Goal: Information Seeking & Learning: Check status

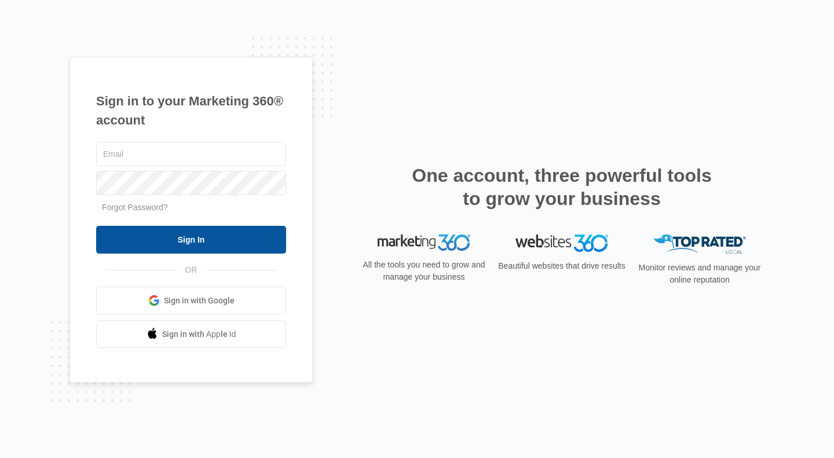
type input "[PERSON_NAME][EMAIL_ADDRESS][DOMAIN_NAME]"
click at [190, 233] on input "Sign In" at bounding box center [191, 240] width 190 height 28
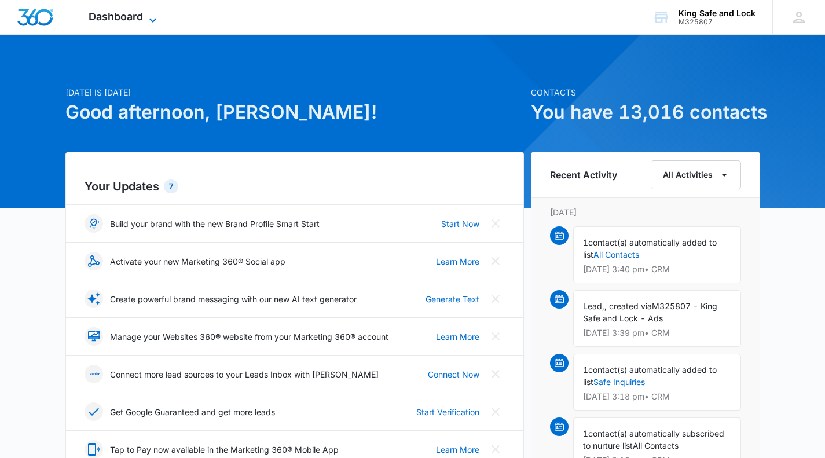
click at [149, 17] on icon at bounding box center [153, 20] width 14 height 14
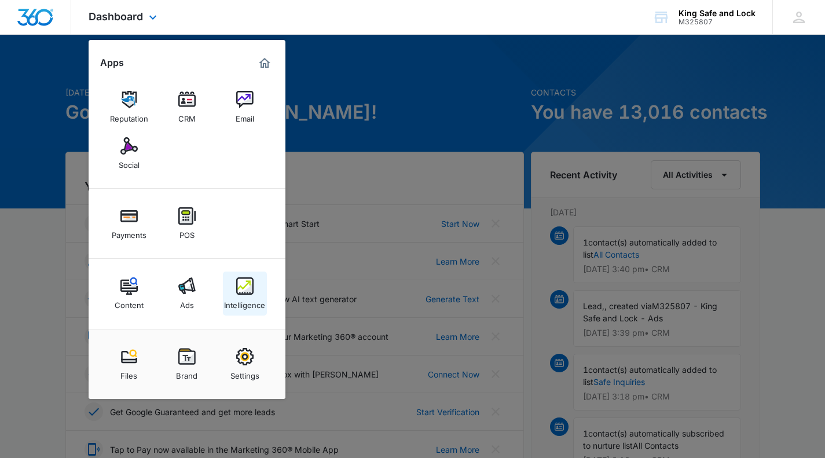
click at [245, 291] on img at bounding box center [244, 285] width 17 height 17
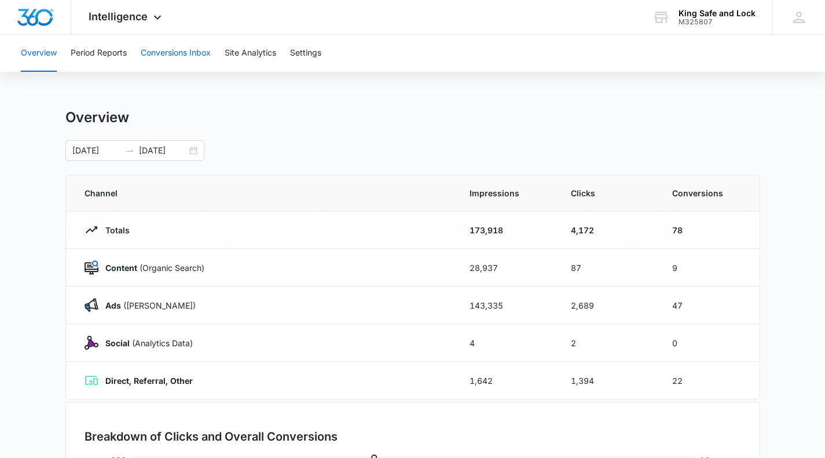
click at [176, 49] on button "Conversions Inbox" at bounding box center [176, 53] width 70 height 37
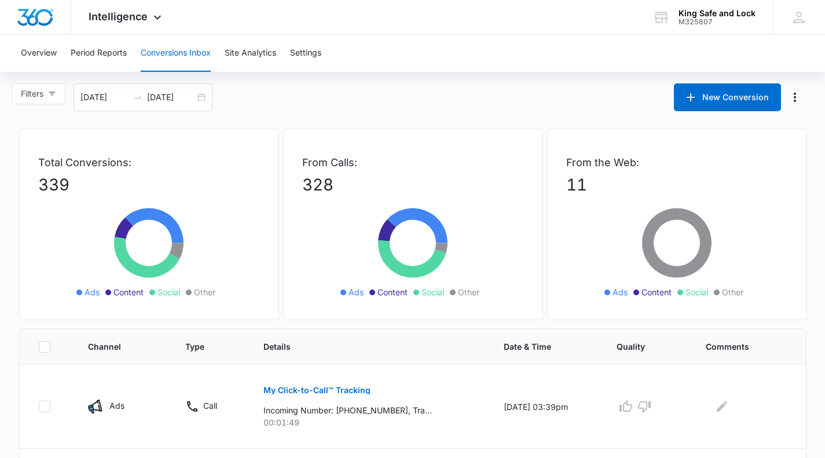
click at [179, 59] on button "Conversions Inbox" at bounding box center [176, 53] width 70 height 37
click at [55, 92] on icon "button" at bounding box center [52, 94] width 6 height 4
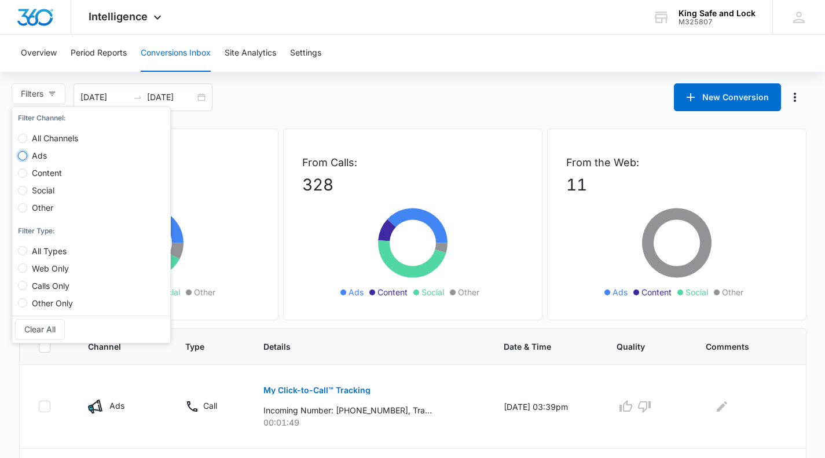
click at [25, 154] on input "Ads" at bounding box center [22, 155] width 9 height 9
radio input "true"
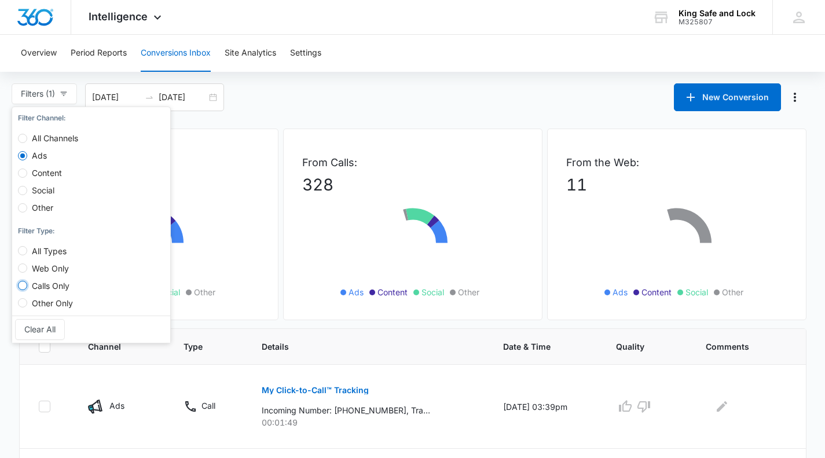
click at [21, 286] on input "Calls Only" at bounding box center [22, 285] width 9 height 9
radio input "true"
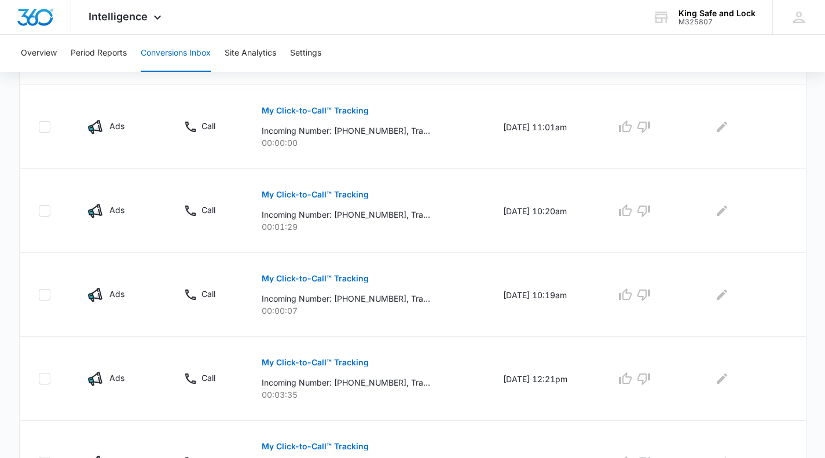
scroll to position [783, 0]
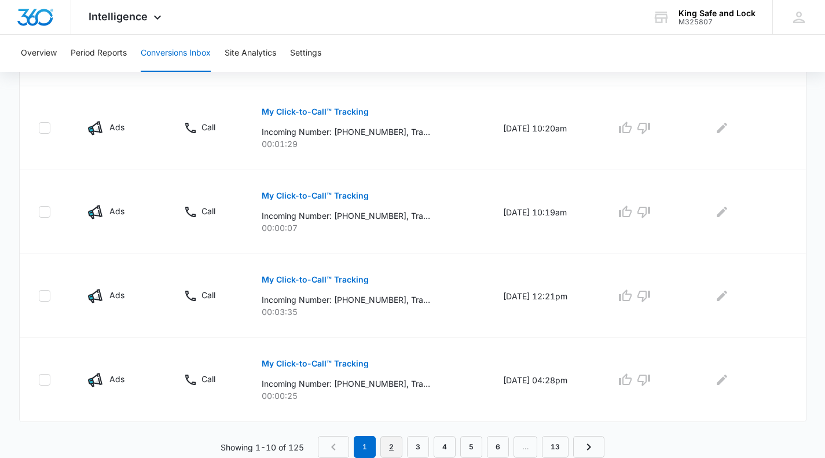
click at [393, 447] on link "2" at bounding box center [392, 447] width 22 height 22
click at [418, 445] on link "3" at bounding box center [421, 447] width 22 height 22
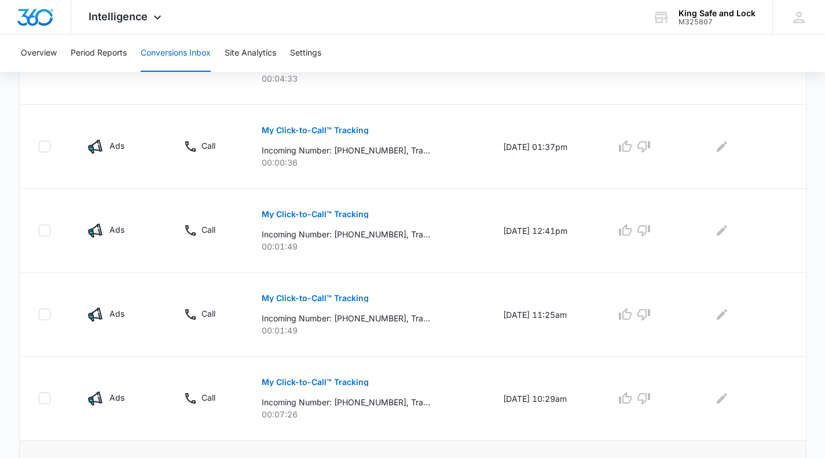
scroll to position [427, 0]
click at [651, 145] on icon "button" at bounding box center [644, 148] width 14 height 14
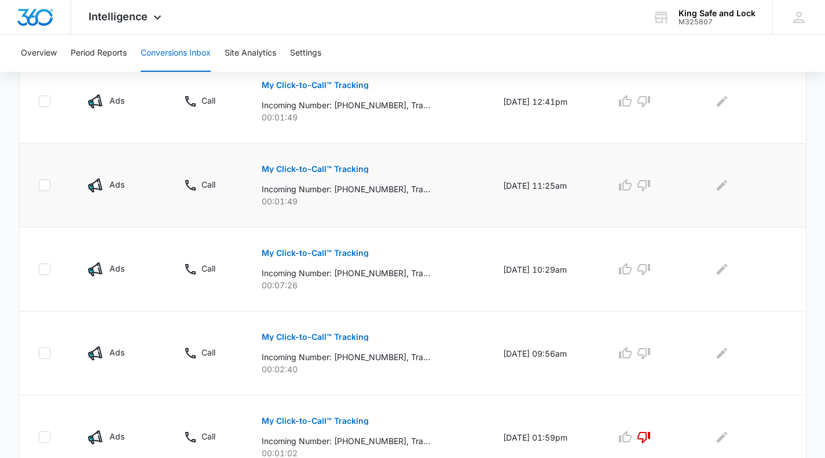
scroll to position [573, 0]
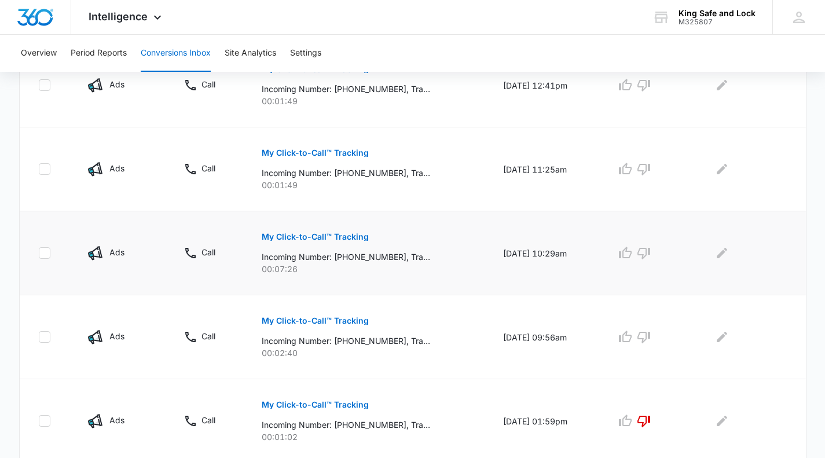
click at [333, 233] on p "My Click-to-Call™ Tracking" at bounding box center [315, 237] width 107 height 8
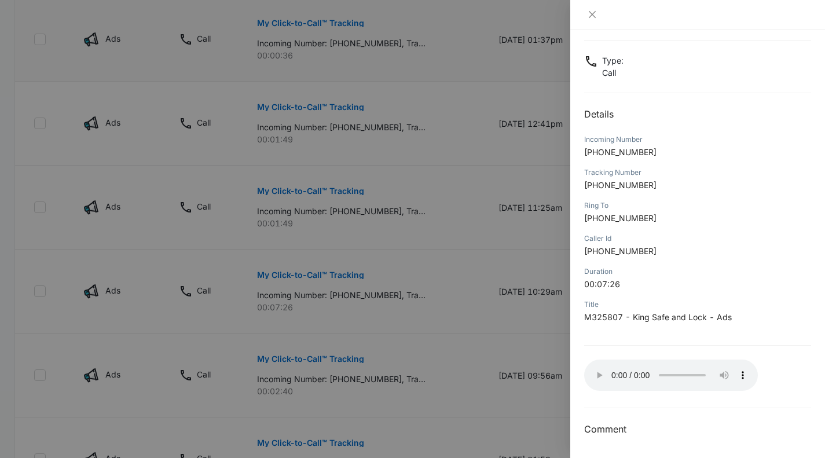
scroll to position [536, 0]
click at [455, 286] on div at bounding box center [412, 229] width 825 height 458
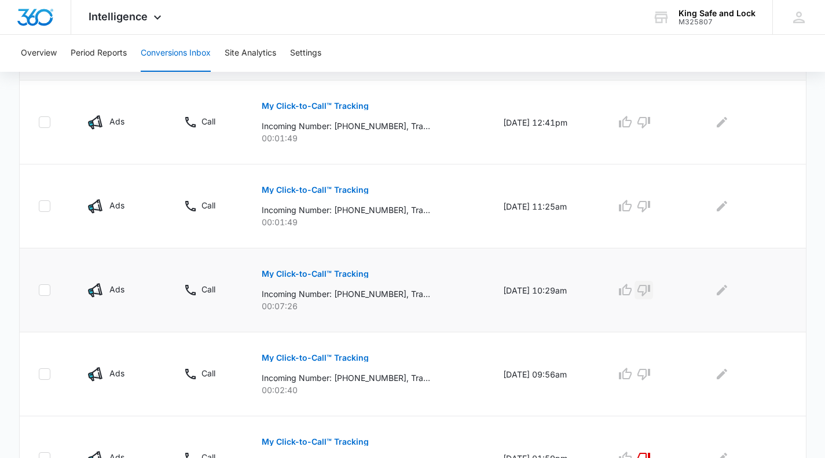
click at [650, 290] on icon "button" at bounding box center [644, 291] width 13 height 12
click at [343, 356] on p "My Click-to-Call™ Tracking" at bounding box center [315, 358] width 107 height 8
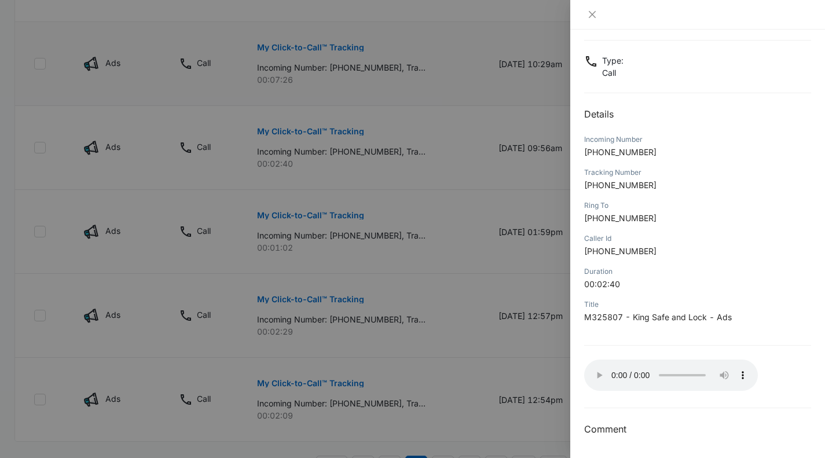
scroll to position [768, 0]
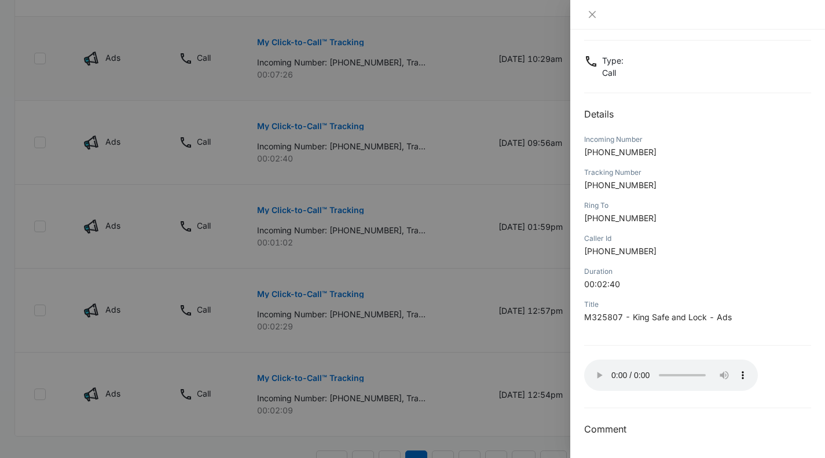
click at [341, 145] on div at bounding box center [412, 229] width 825 height 458
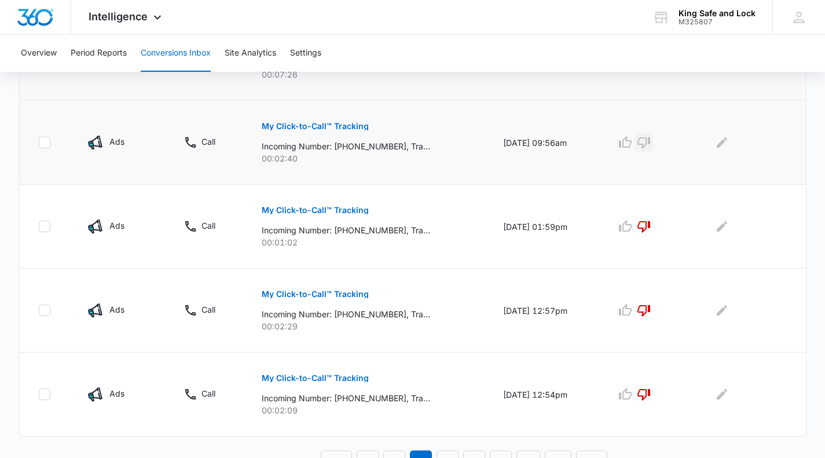
click at [642, 141] on button "button" at bounding box center [644, 142] width 19 height 19
click at [634, 143] on div "Loading Loading" at bounding box center [647, 142] width 62 height 19
click at [631, 147] on icon "button" at bounding box center [625, 142] width 13 height 12
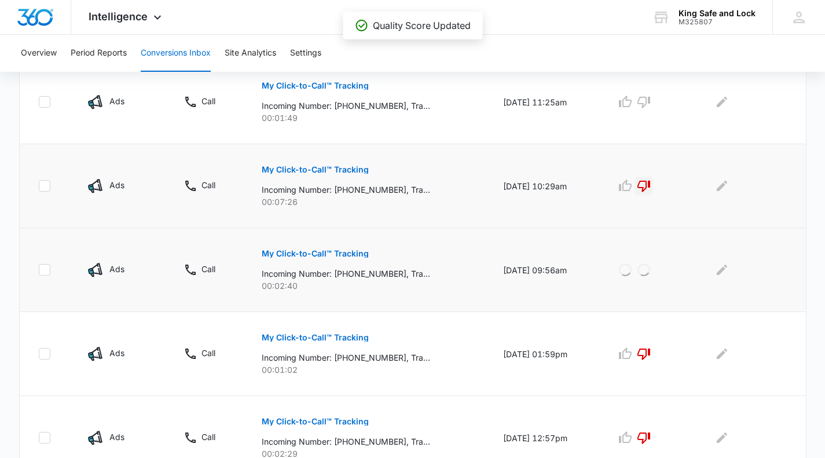
scroll to position [594, 0]
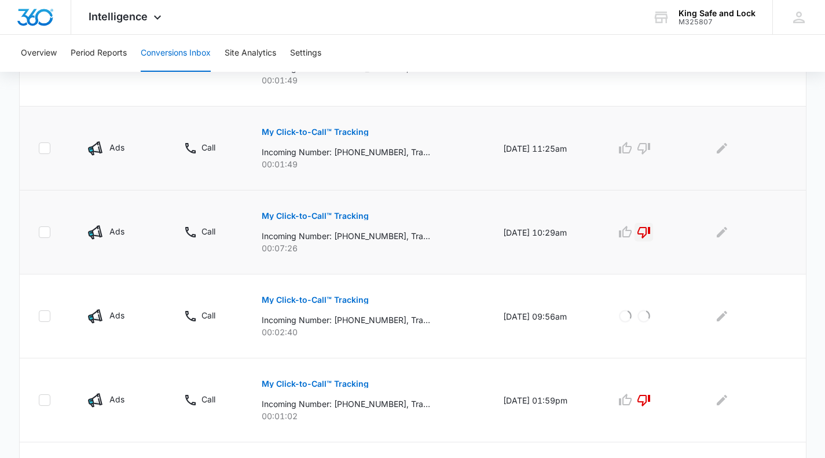
click at [306, 133] on p "My Click-to-Call™ Tracking" at bounding box center [315, 132] width 107 height 8
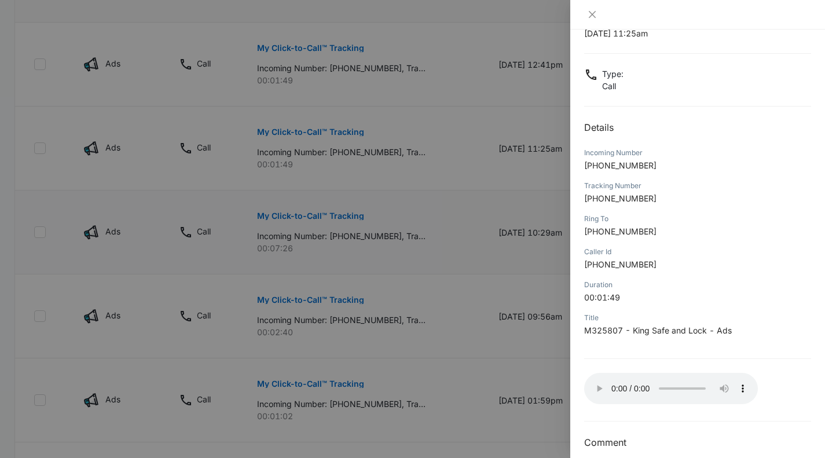
scroll to position [56, 0]
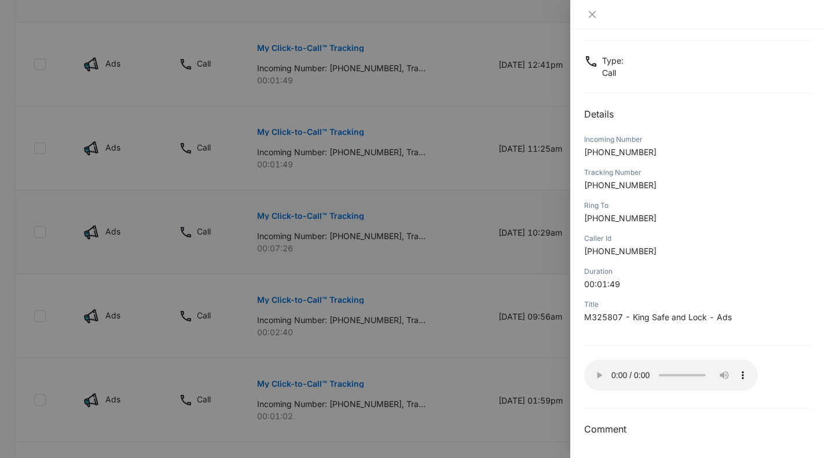
click at [487, 399] on div at bounding box center [412, 229] width 825 height 458
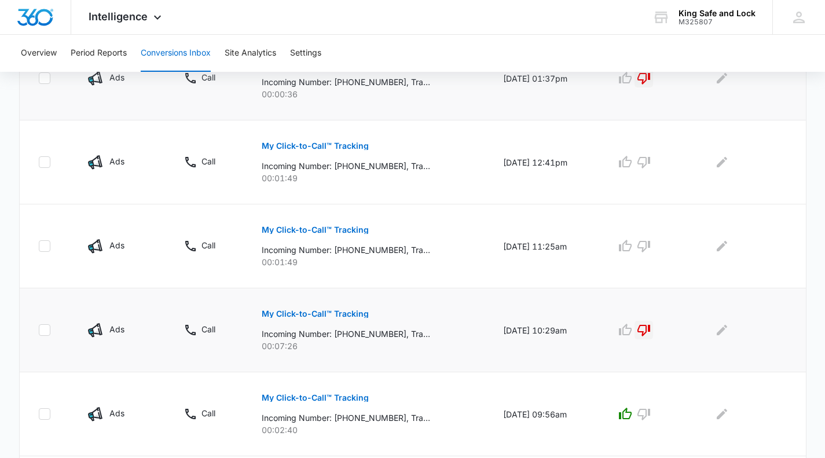
scroll to position [478, 0]
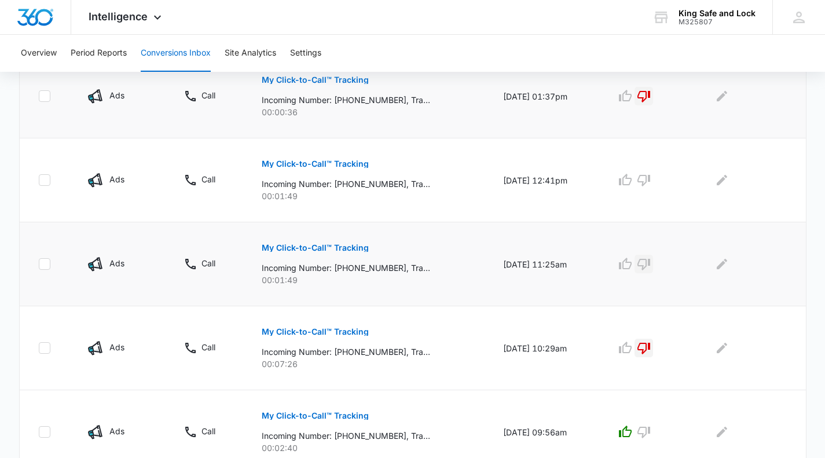
click at [651, 263] on icon "button" at bounding box center [644, 264] width 14 height 14
click at [348, 161] on p "My Click-to-Call™ Tracking" at bounding box center [315, 164] width 107 height 8
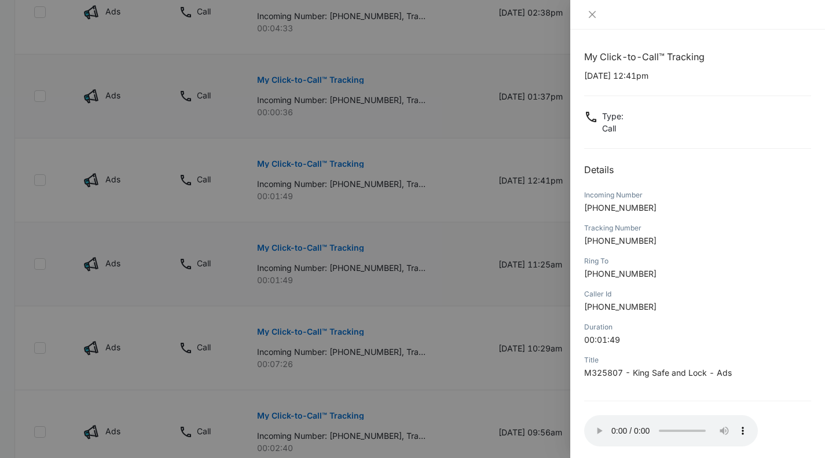
scroll to position [56, 0]
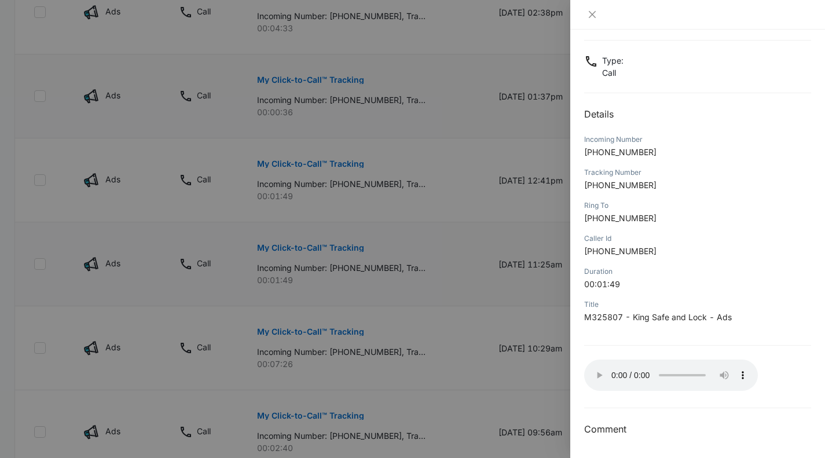
click at [430, 338] on div at bounding box center [412, 229] width 825 height 458
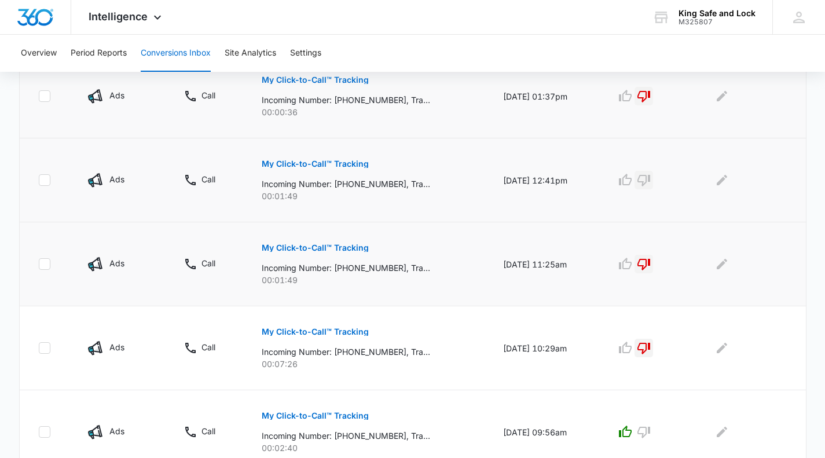
click at [650, 179] on icon "button" at bounding box center [644, 181] width 13 height 12
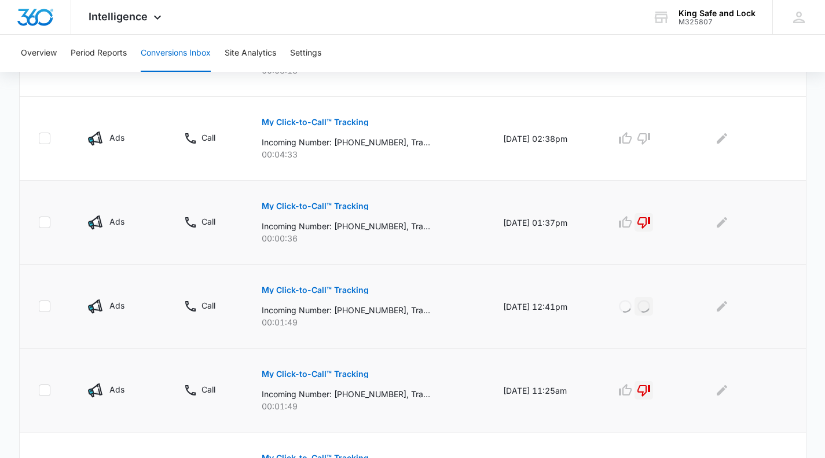
scroll to position [247, 0]
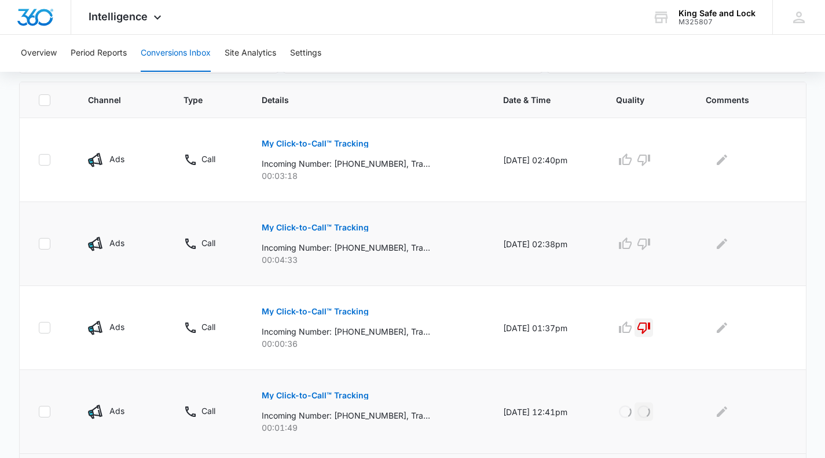
click at [331, 223] on button "My Click-to-Call™ Tracking" at bounding box center [315, 228] width 107 height 28
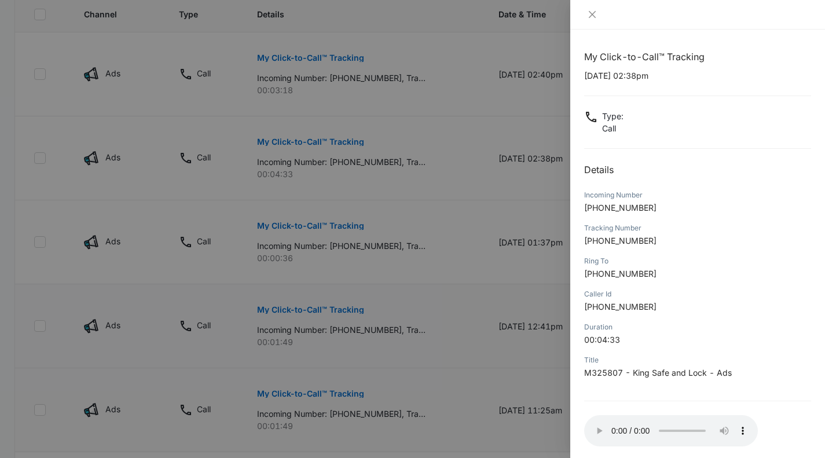
scroll to position [357, 0]
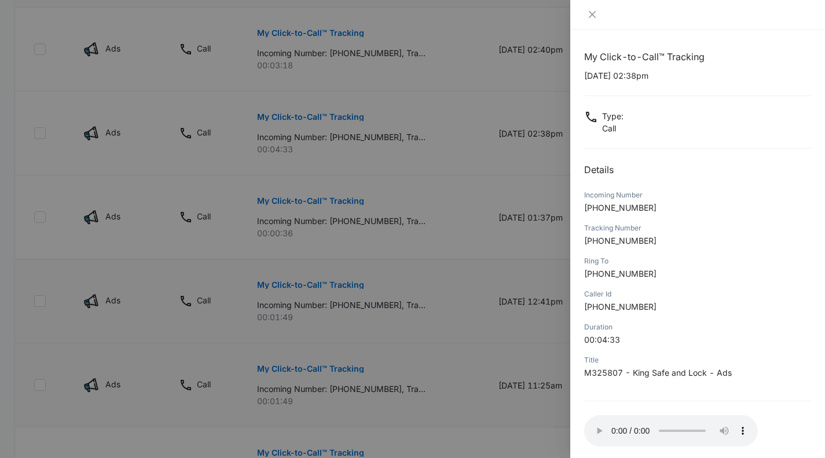
click at [341, 127] on div at bounding box center [412, 229] width 825 height 458
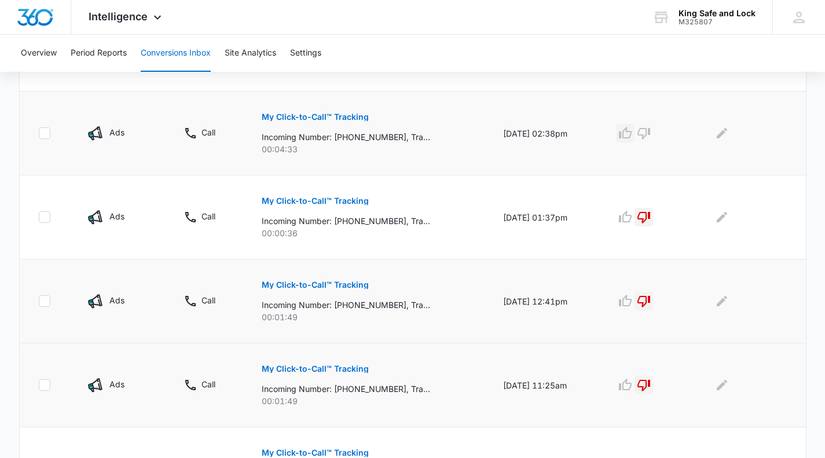
click at [633, 134] on icon "button" at bounding box center [626, 133] width 14 height 14
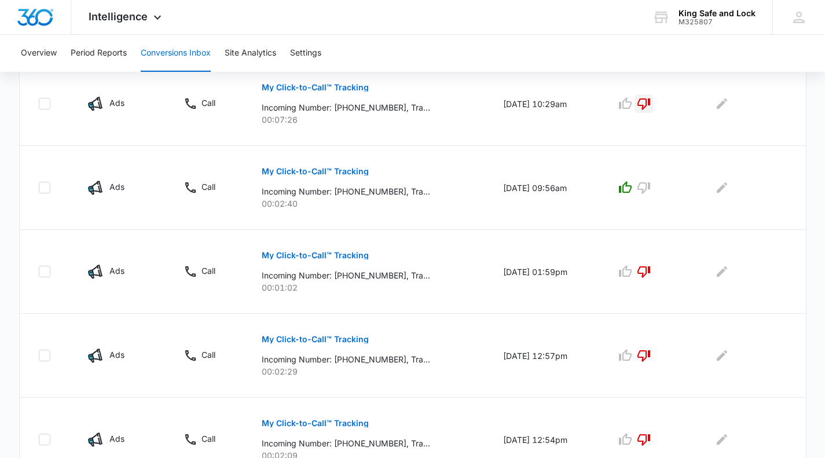
scroll to position [783, 0]
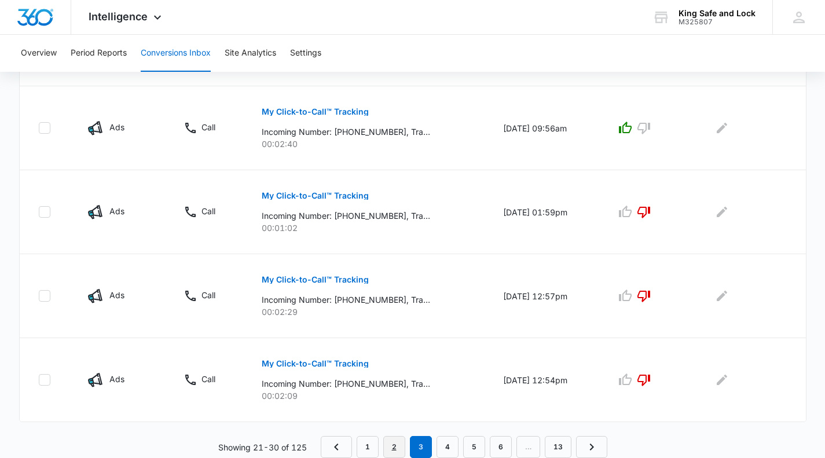
click at [395, 444] on link "2" at bounding box center [394, 447] width 22 height 22
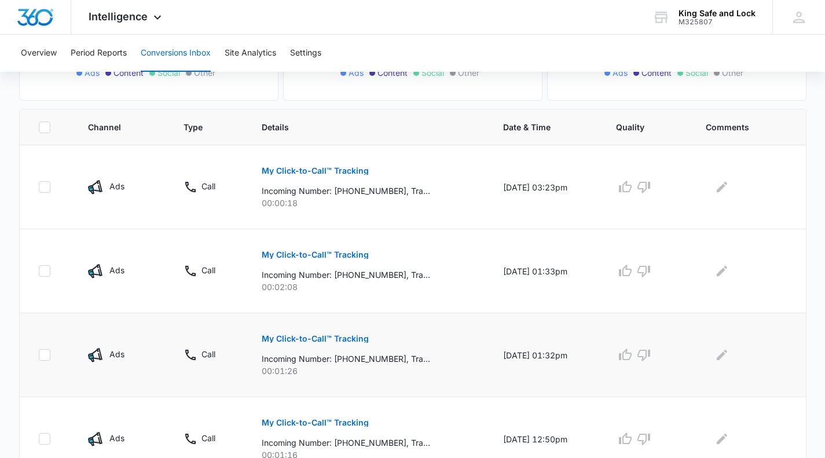
scroll to position [232, 0]
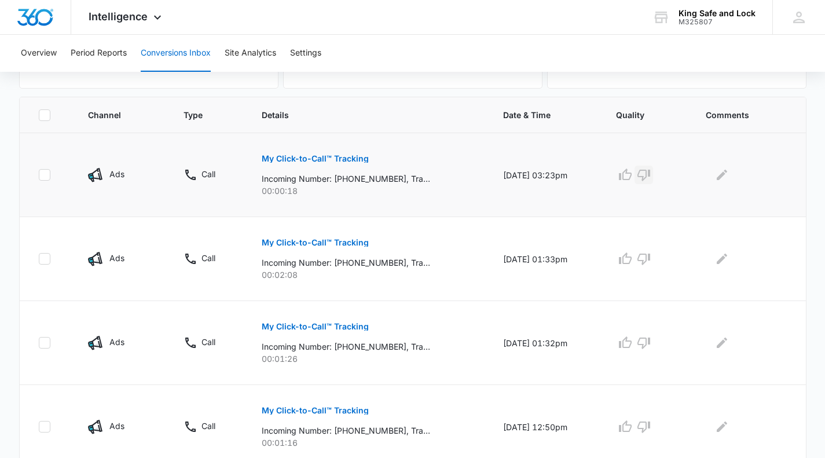
click at [651, 176] on icon "button" at bounding box center [644, 175] width 14 height 14
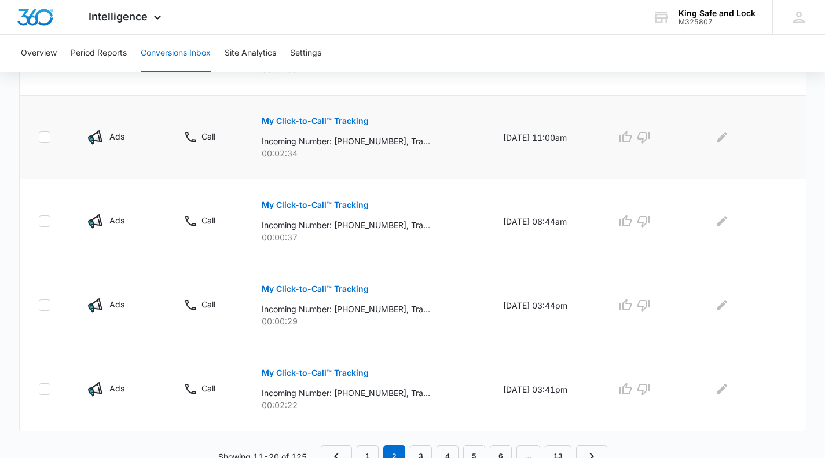
scroll to position [783, 0]
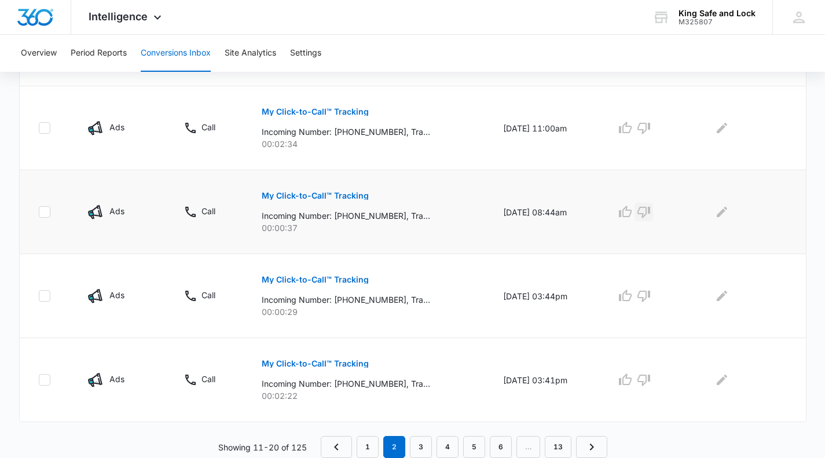
click at [650, 209] on icon "button" at bounding box center [644, 213] width 13 height 12
click at [647, 293] on icon "button" at bounding box center [644, 297] width 13 height 12
click at [365, 444] on link "1" at bounding box center [368, 447] width 22 height 22
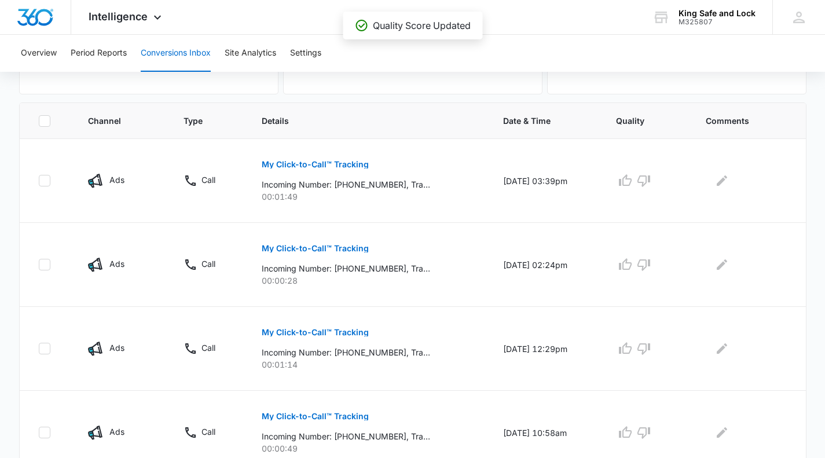
scroll to position [290, 0]
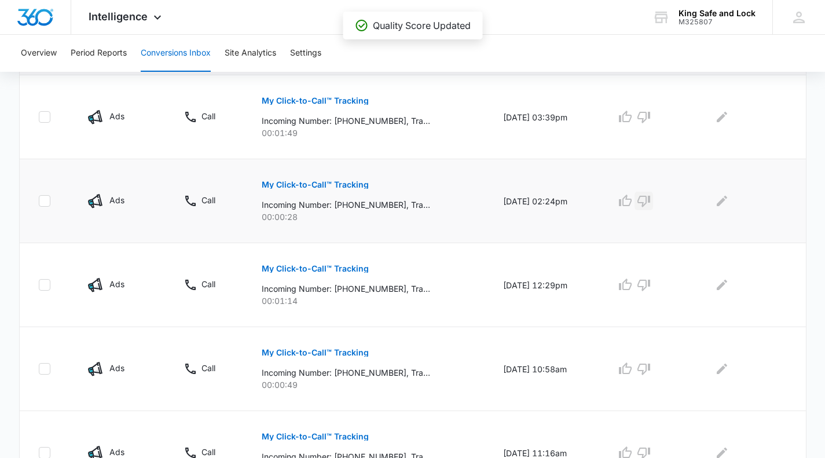
click at [651, 199] on icon "button" at bounding box center [644, 201] width 14 height 14
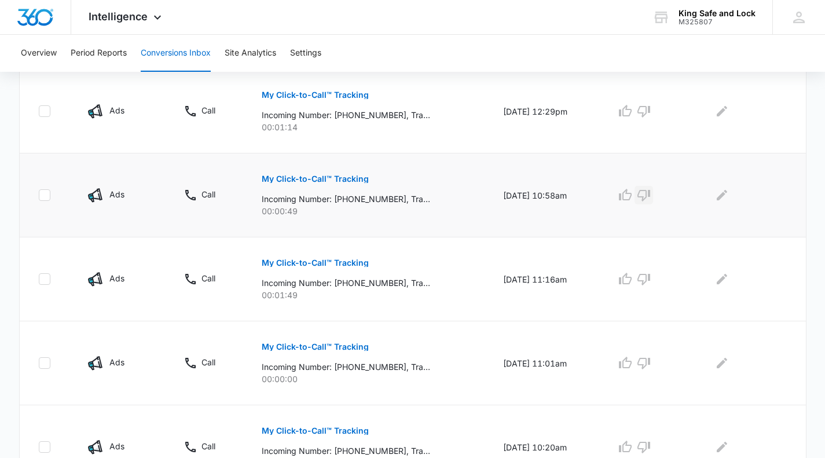
click at [651, 192] on icon "button" at bounding box center [644, 195] width 14 height 14
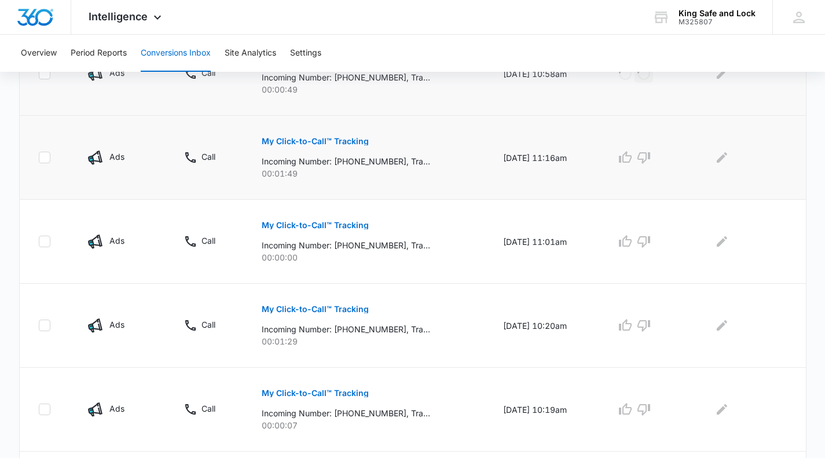
scroll to position [695, 0]
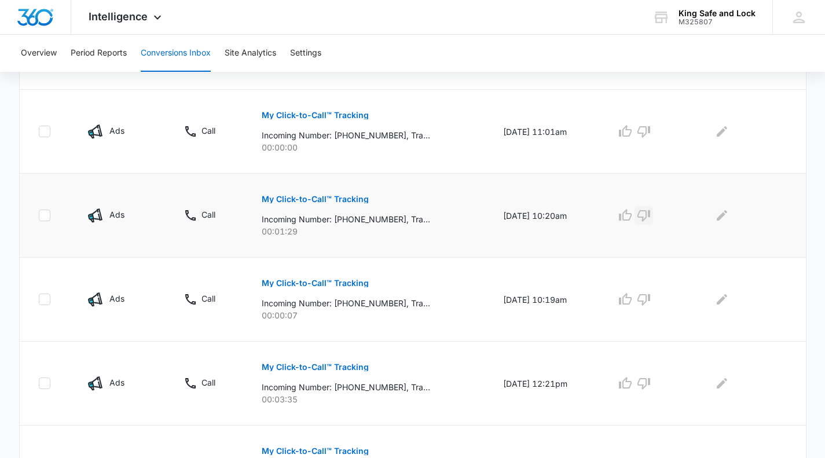
click at [651, 214] on icon "button" at bounding box center [644, 216] width 14 height 14
click at [650, 299] on icon "button" at bounding box center [644, 300] width 13 height 12
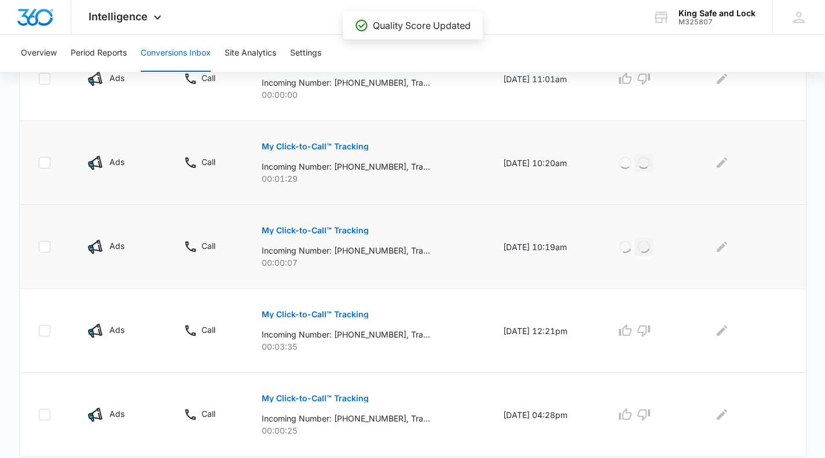
scroll to position [783, 0]
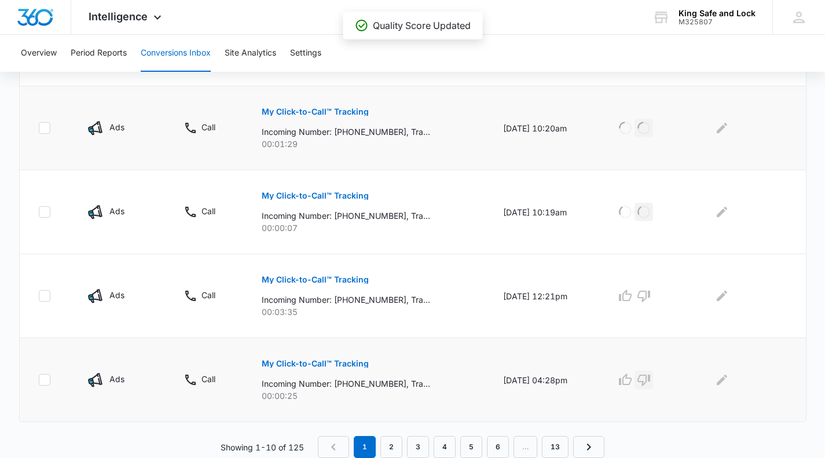
click at [651, 374] on icon "button" at bounding box center [644, 380] width 14 height 14
click at [305, 277] on p "My Click-to-Call™ Tracking" at bounding box center [315, 280] width 107 height 8
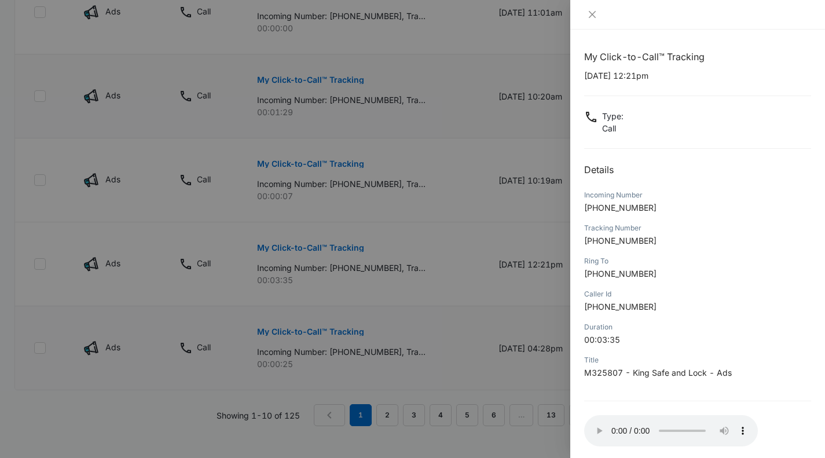
scroll to position [826, 0]
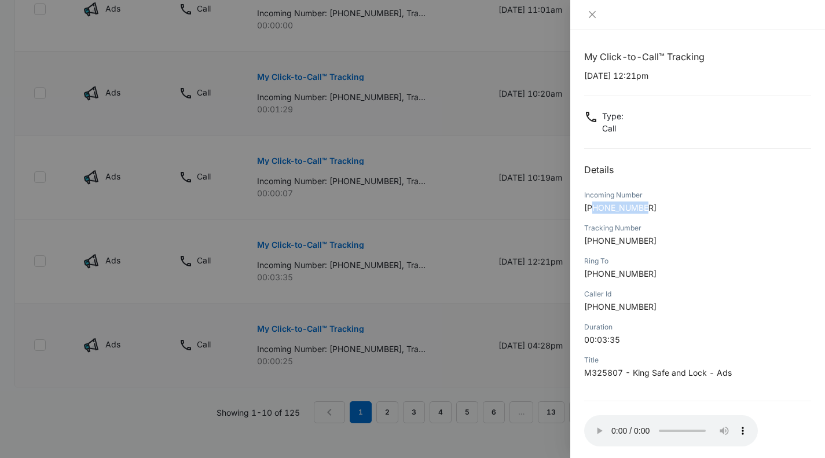
drag, startPoint x: 652, startPoint y: 204, endPoint x: 595, endPoint y: 206, distance: 56.8
click at [595, 206] on p "+17135206733" at bounding box center [697, 208] width 227 height 12
copy span "7135206733"
click at [388, 238] on div at bounding box center [412, 229] width 825 height 458
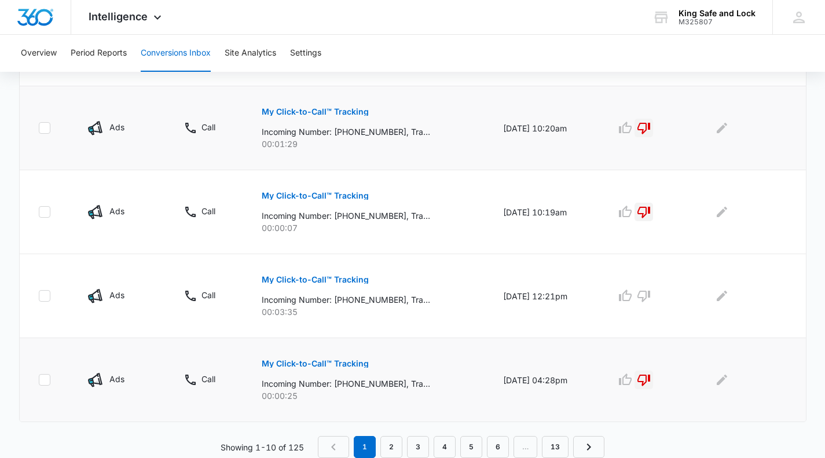
scroll to position [783, 0]
click at [651, 294] on icon "button" at bounding box center [644, 296] width 14 height 14
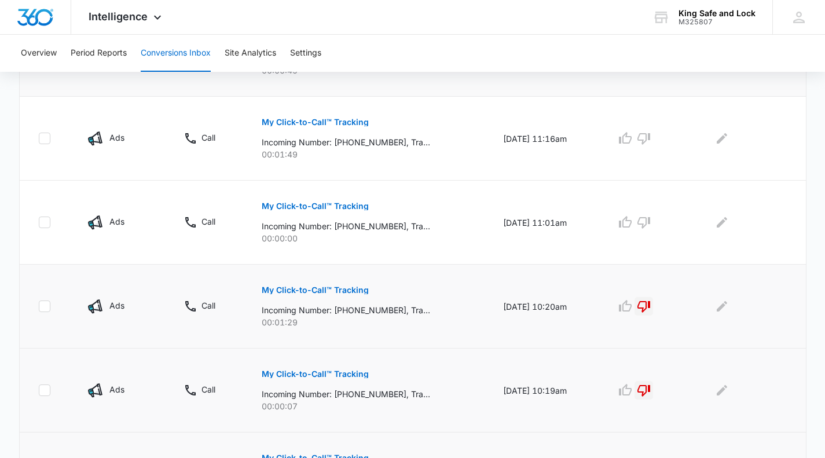
scroll to position [604, 0]
click at [650, 222] on icon "button" at bounding box center [644, 223] width 14 height 14
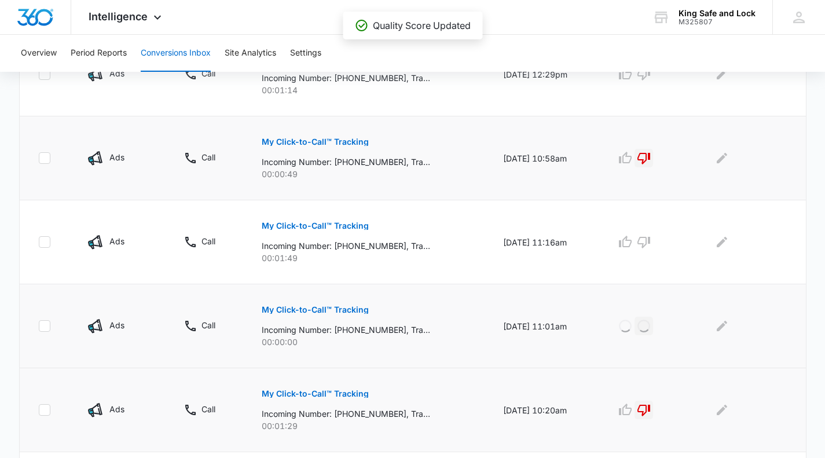
scroll to position [499, 0]
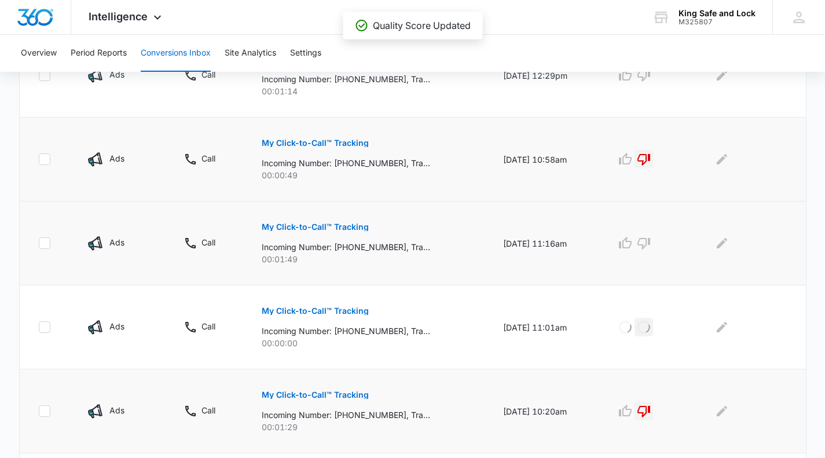
click at [337, 225] on p "My Click-to-Call™ Tracking" at bounding box center [315, 227] width 107 height 8
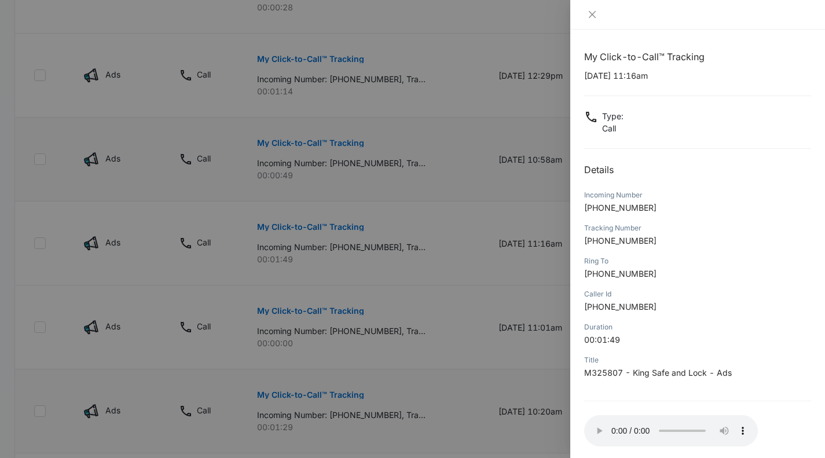
click at [462, 233] on div at bounding box center [412, 229] width 825 height 458
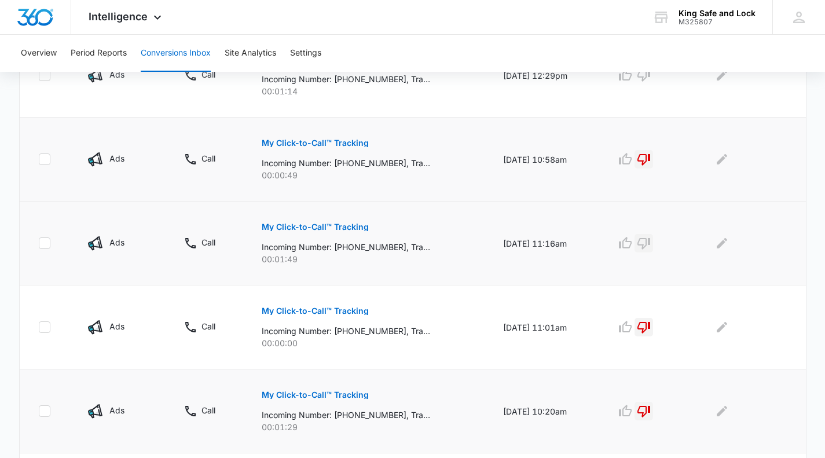
click at [651, 239] on icon "button" at bounding box center [644, 243] width 14 height 14
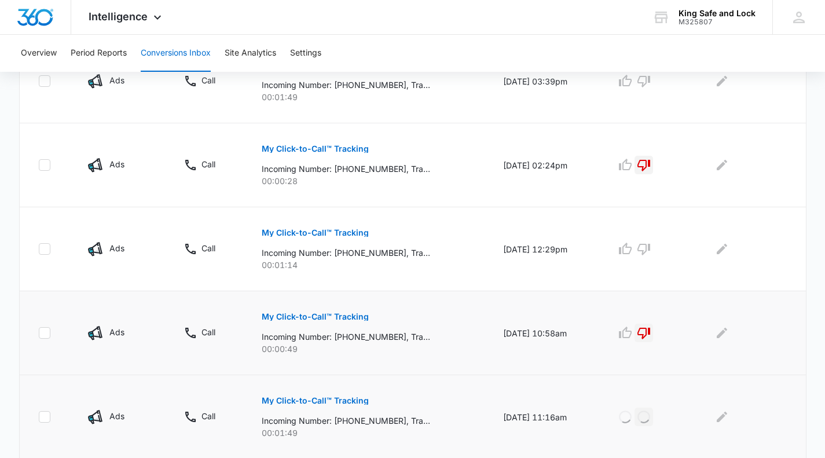
scroll to position [268, 0]
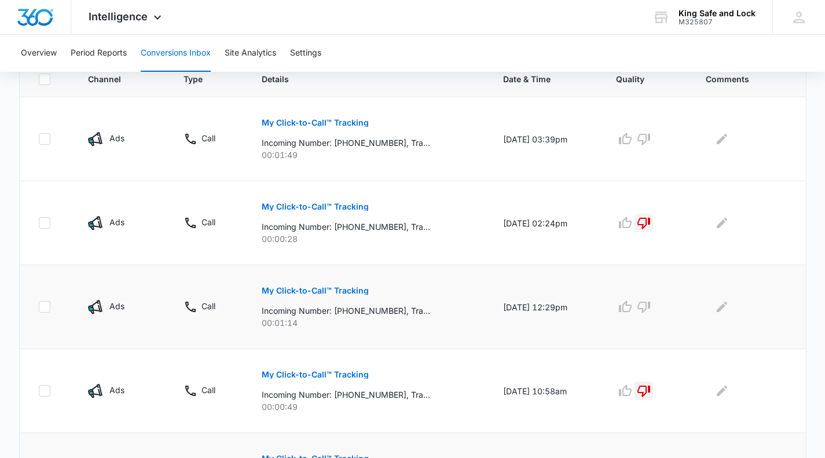
click at [351, 287] on p "My Click-to-Call™ Tracking" at bounding box center [315, 291] width 107 height 8
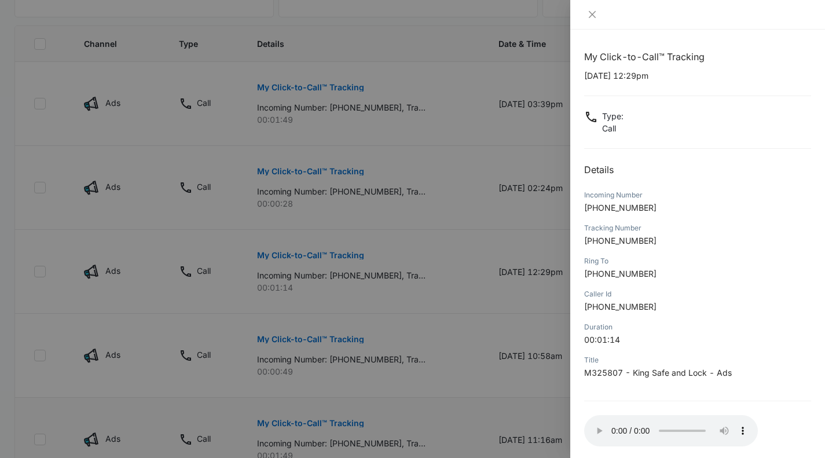
scroll to position [326, 0]
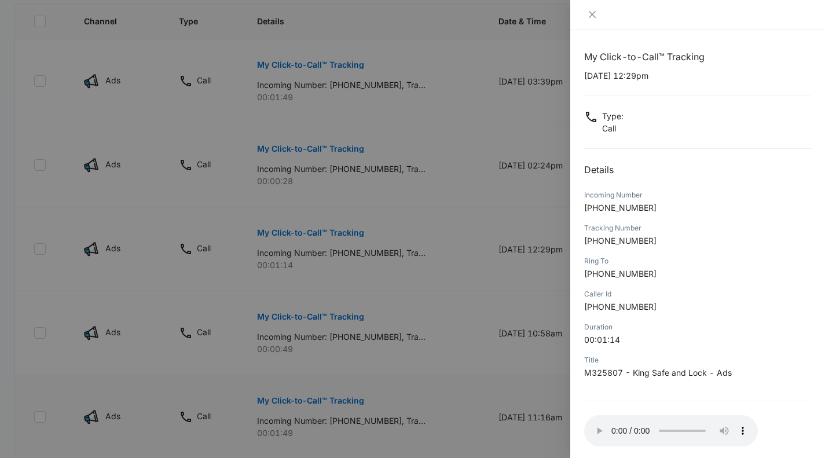
click at [415, 238] on div at bounding box center [412, 229] width 825 height 458
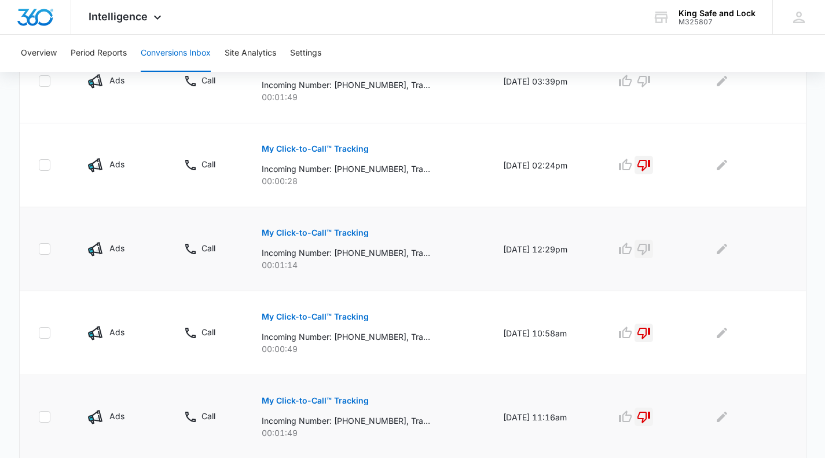
click at [650, 248] on icon "button" at bounding box center [644, 249] width 14 height 14
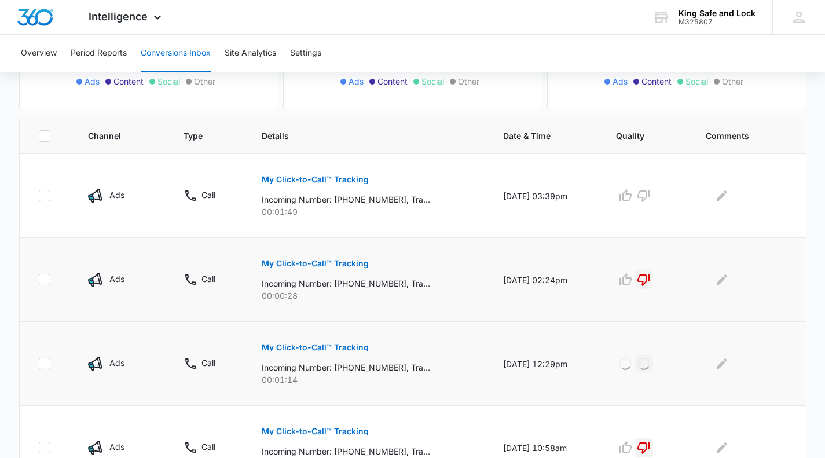
scroll to position [210, 0]
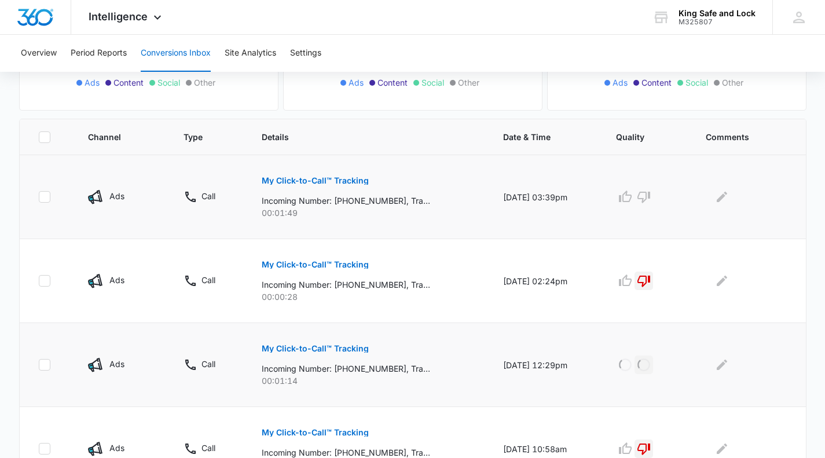
click at [319, 177] on p "My Click-to-Call™ Tracking" at bounding box center [315, 181] width 107 height 8
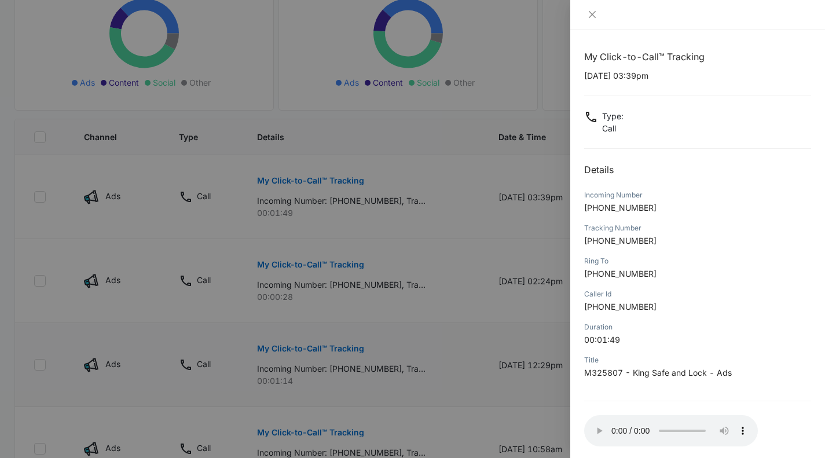
click at [372, 190] on div at bounding box center [412, 229] width 825 height 458
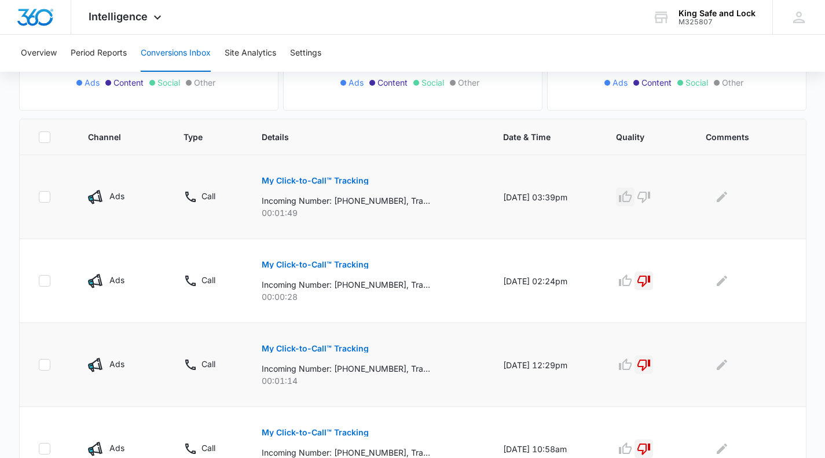
click at [633, 193] on icon "button" at bounding box center [626, 197] width 14 height 14
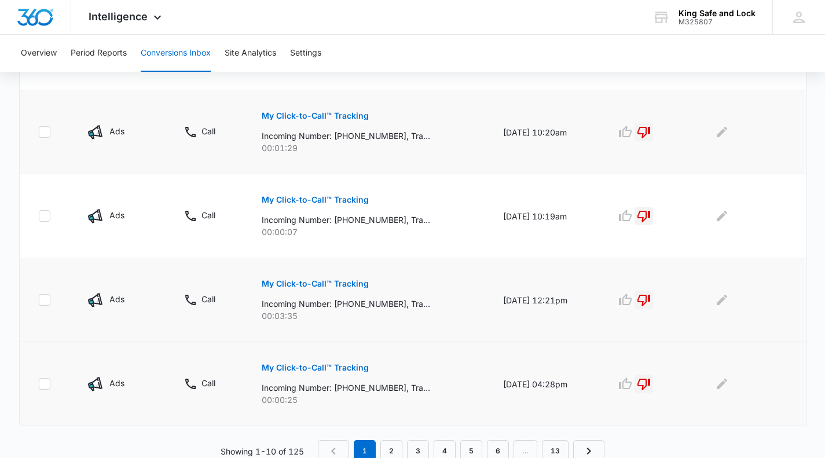
scroll to position [783, 0]
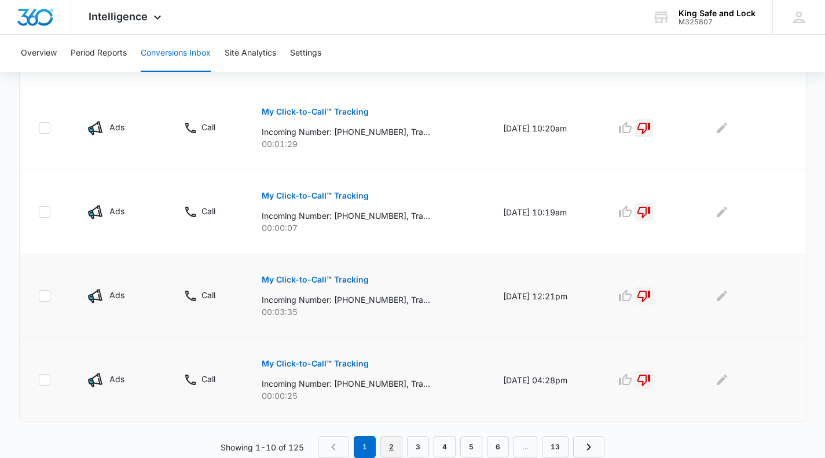
click at [392, 443] on link "2" at bounding box center [392, 447] width 22 height 22
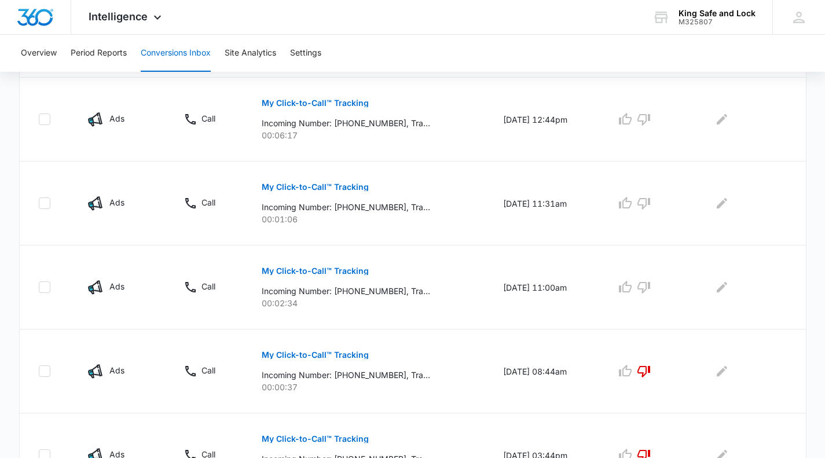
scroll to position [637, 0]
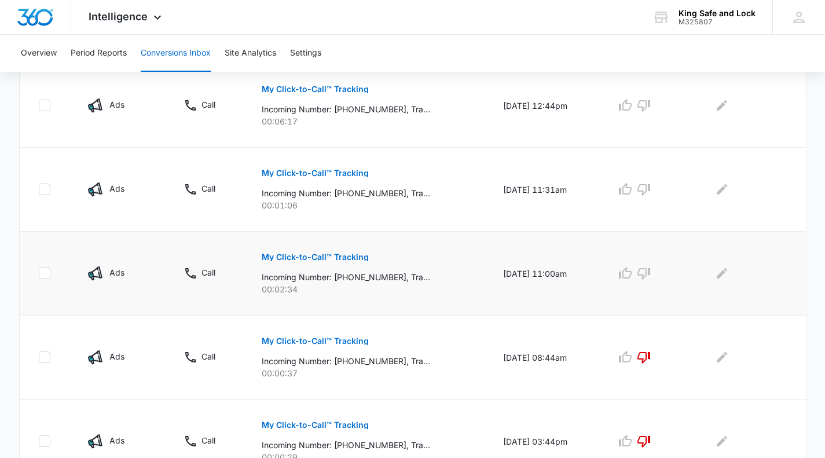
click at [335, 255] on p "My Click-to-Call™ Tracking" at bounding box center [315, 257] width 107 height 8
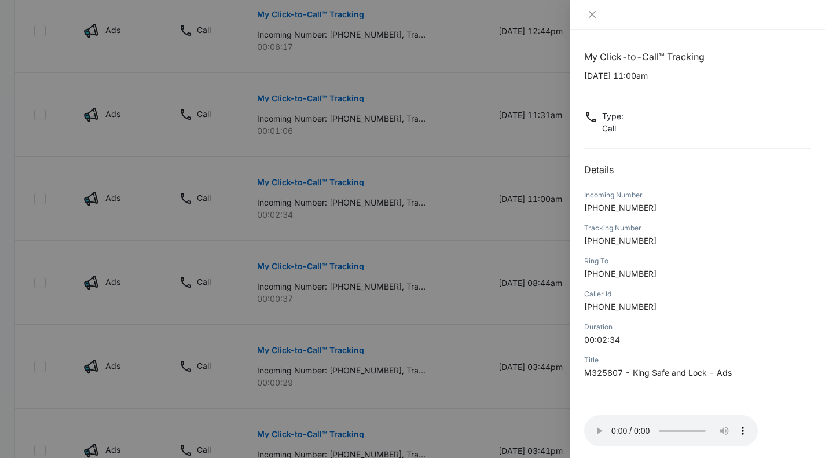
scroll to position [711, 0]
click at [447, 192] on div at bounding box center [412, 229] width 825 height 458
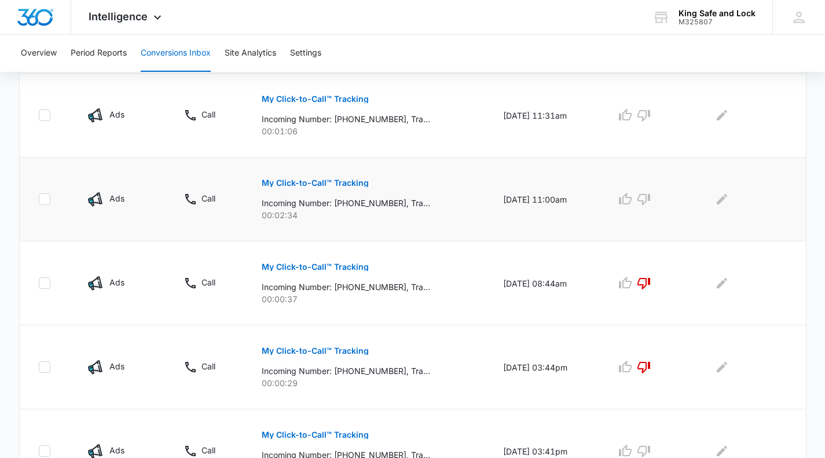
click at [338, 185] on p "My Click-to-Call™ Tracking" at bounding box center [315, 183] width 107 height 8
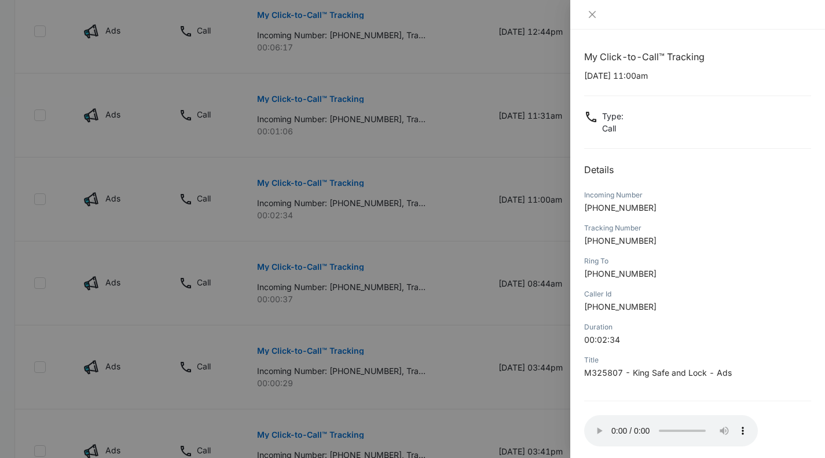
click at [424, 193] on div at bounding box center [412, 229] width 825 height 458
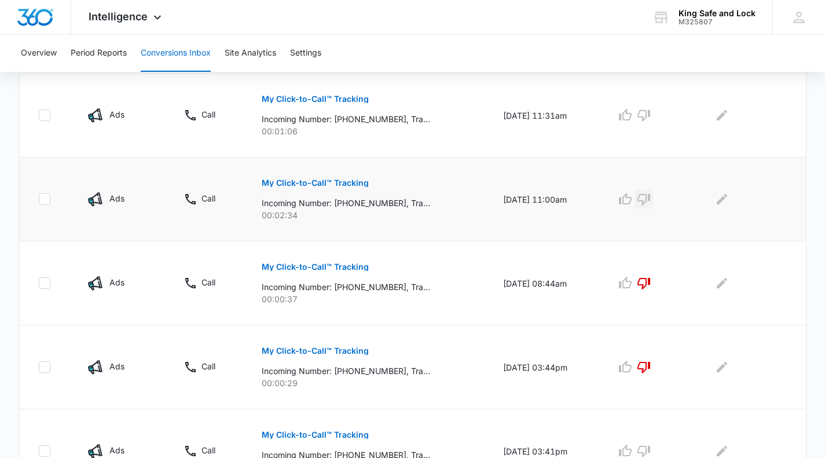
click at [651, 195] on icon "button" at bounding box center [644, 199] width 14 height 14
click at [330, 94] on button "My Click-to-Call™ Tracking" at bounding box center [315, 99] width 107 height 28
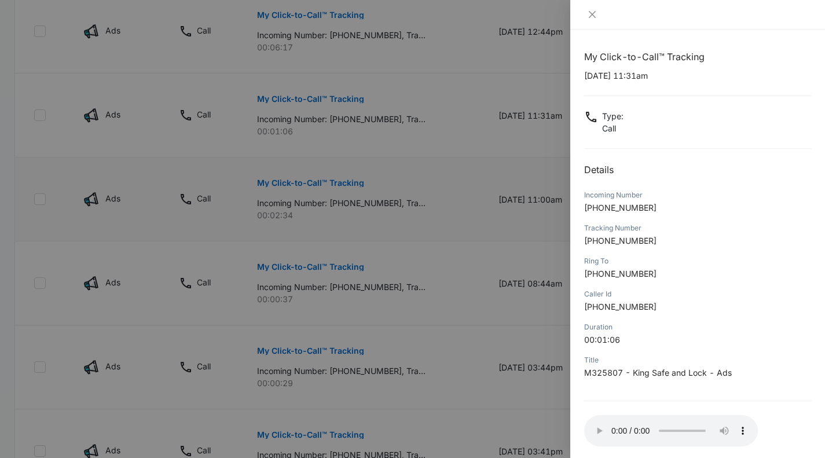
click at [434, 112] on div at bounding box center [412, 229] width 825 height 458
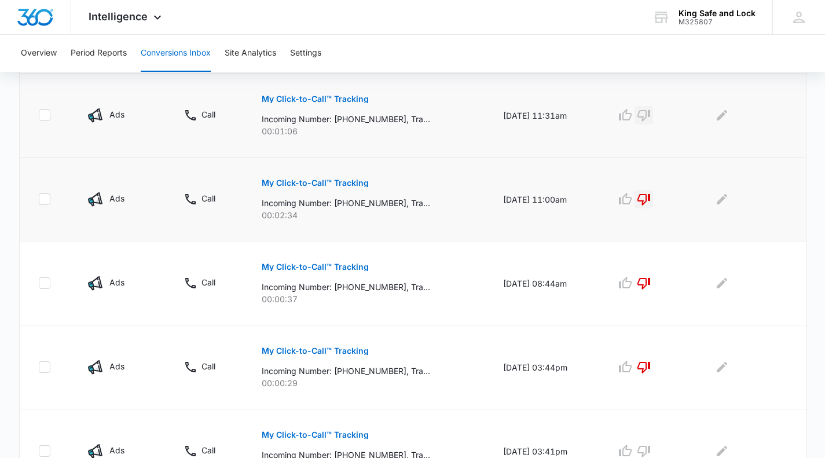
click at [650, 112] on icon "button" at bounding box center [644, 115] width 14 height 14
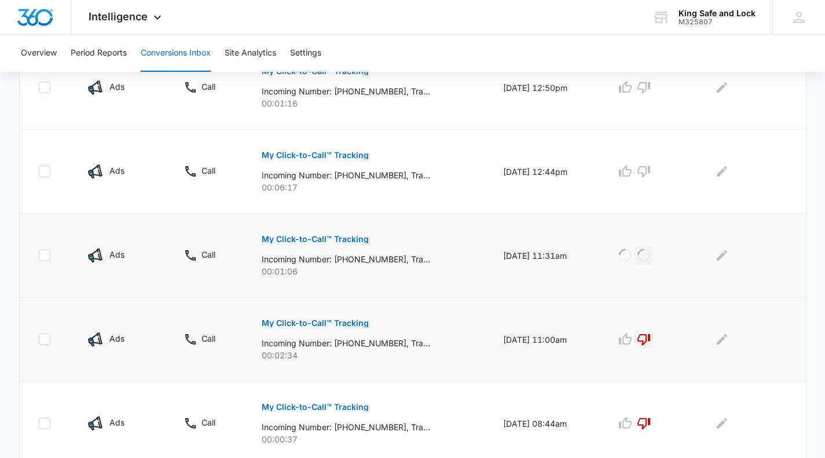
scroll to position [570, 0]
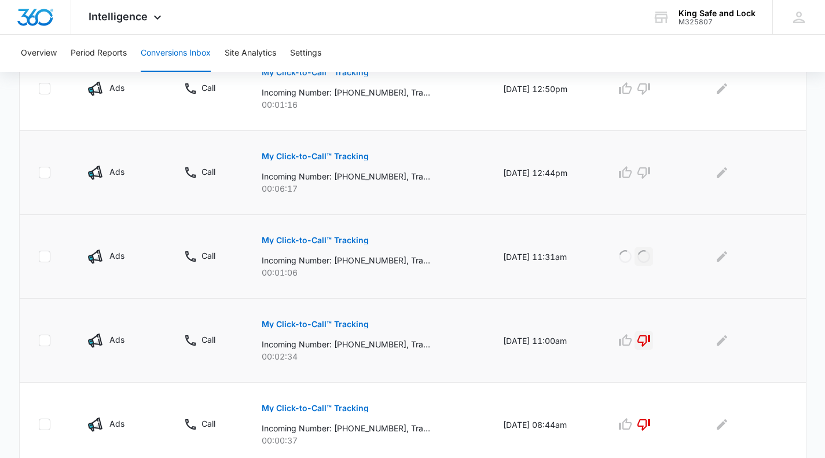
click at [338, 154] on p "My Click-to-Call™ Tracking" at bounding box center [315, 156] width 107 height 8
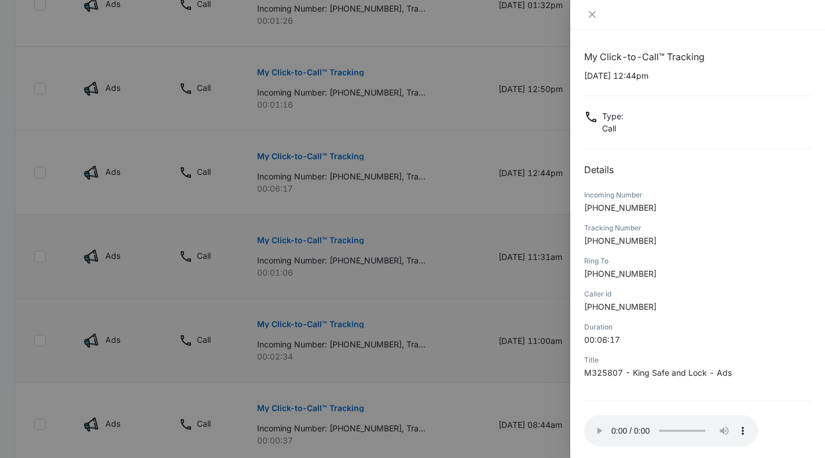
click at [375, 113] on div at bounding box center [412, 229] width 825 height 458
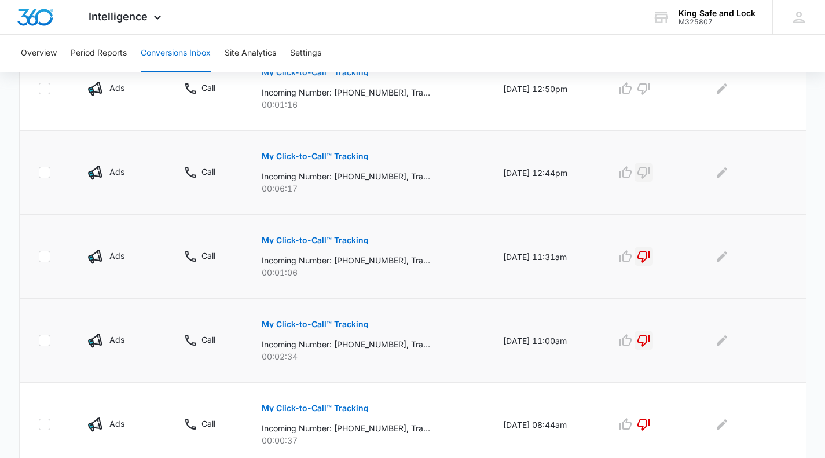
click at [649, 173] on icon "button" at bounding box center [644, 173] width 14 height 14
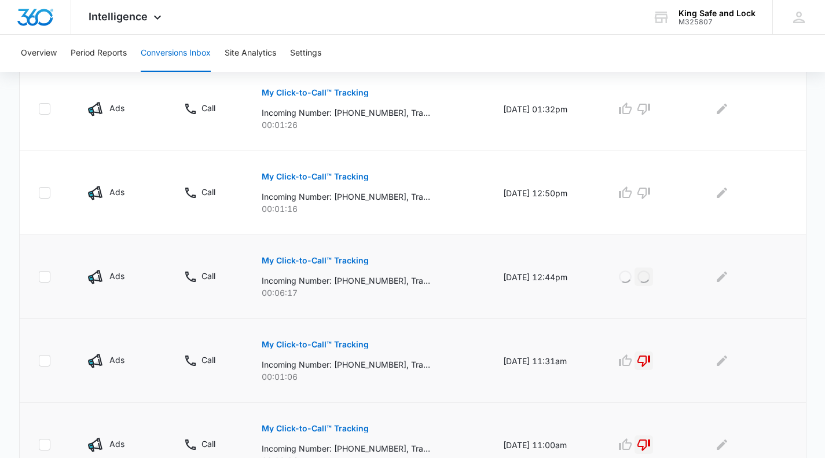
scroll to position [465, 0]
click at [345, 175] on p "My Click-to-Call™ Tracking" at bounding box center [315, 177] width 107 height 8
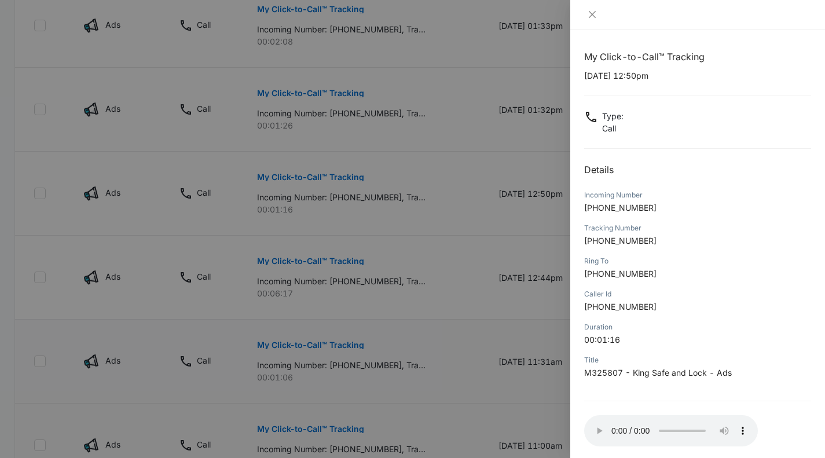
click at [463, 182] on div at bounding box center [412, 229] width 825 height 458
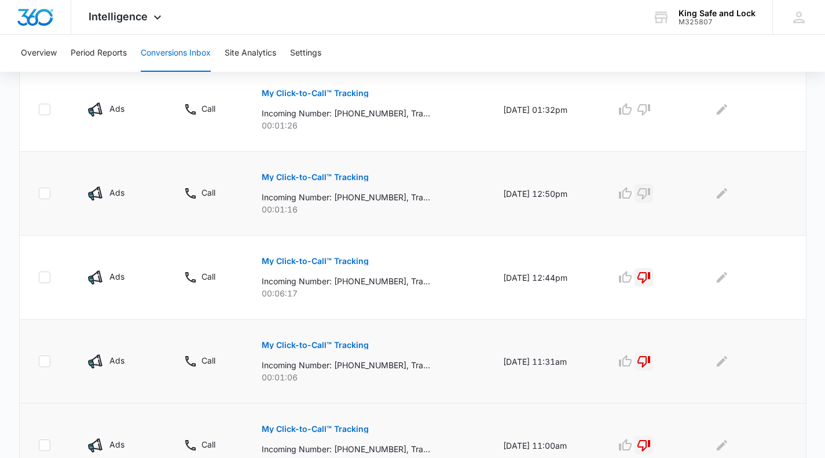
click at [649, 188] on icon "button" at bounding box center [644, 194] width 14 height 14
click at [343, 89] on button "My Click-to-Call™ Tracking" at bounding box center [315, 93] width 107 height 28
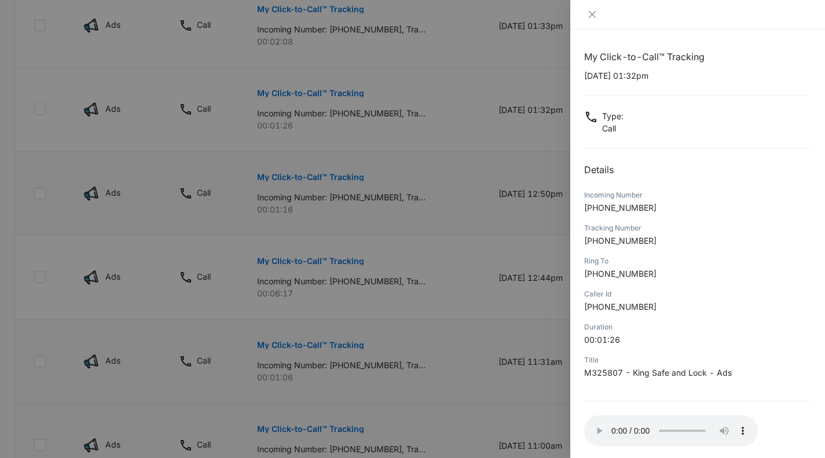
click at [465, 125] on div at bounding box center [412, 229] width 825 height 458
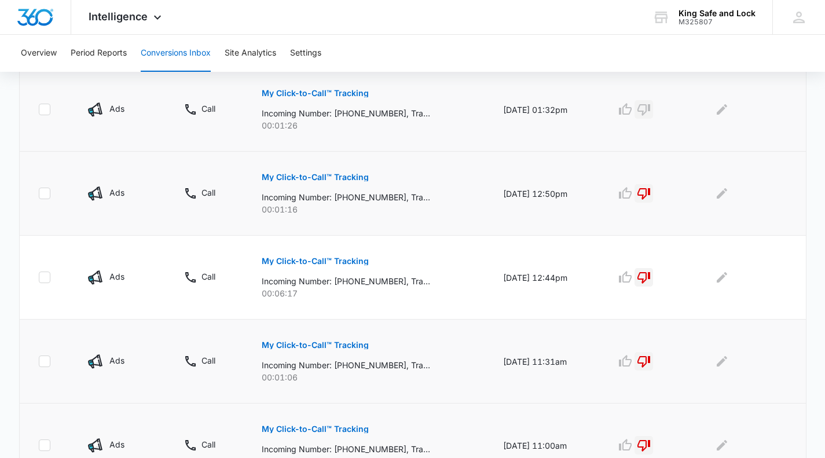
click at [649, 109] on icon "button" at bounding box center [644, 110] width 14 height 14
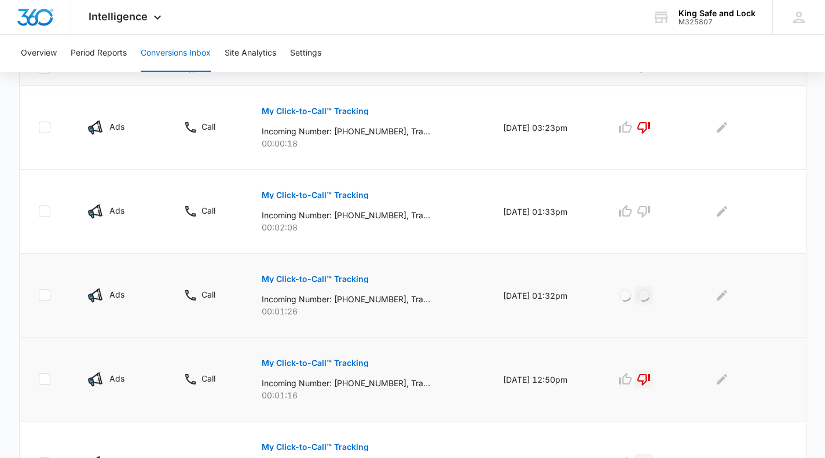
scroll to position [270, 0]
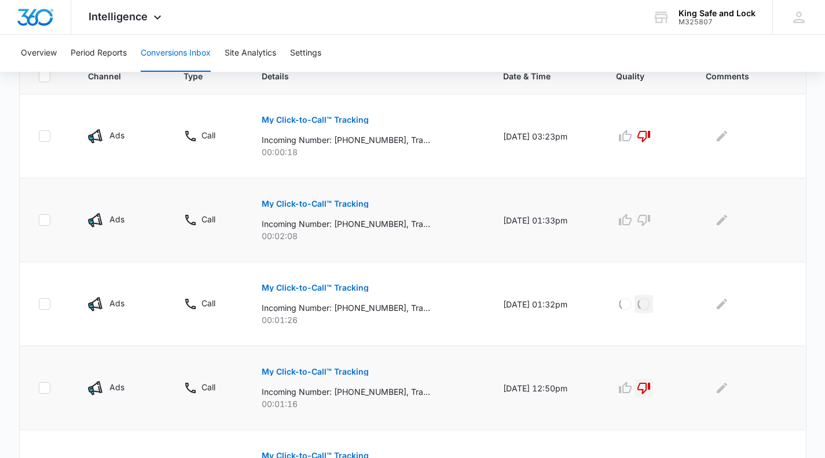
click at [303, 201] on p "My Click-to-Call™ Tracking" at bounding box center [315, 204] width 107 height 8
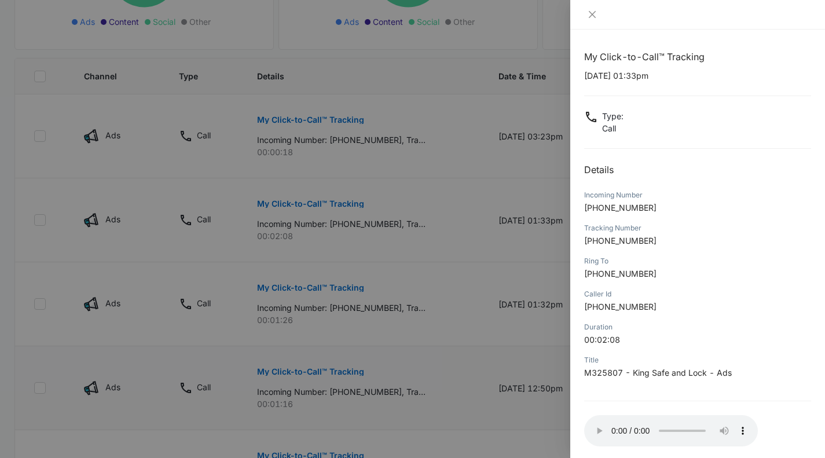
click at [461, 160] on div at bounding box center [412, 229] width 825 height 458
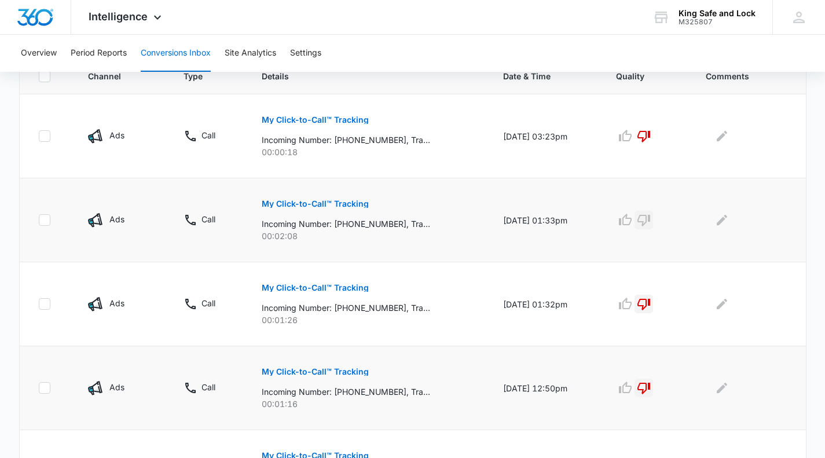
click at [650, 219] on icon "button" at bounding box center [644, 220] width 14 height 14
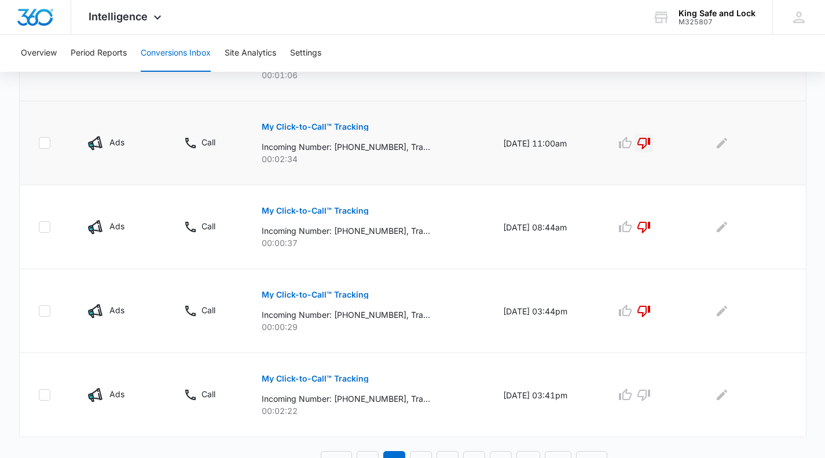
scroll to position [783, 0]
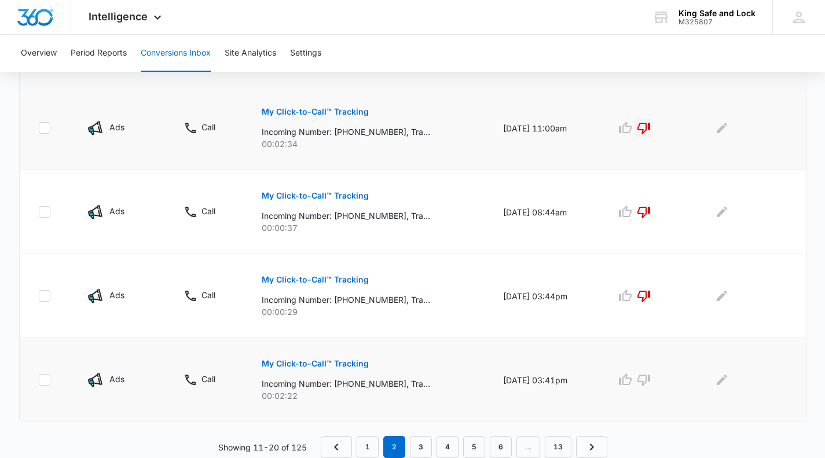
click at [352, 364] on p "My Click-to-Call™ Tracking" at bounding box center [315, 364] width 107 height 8
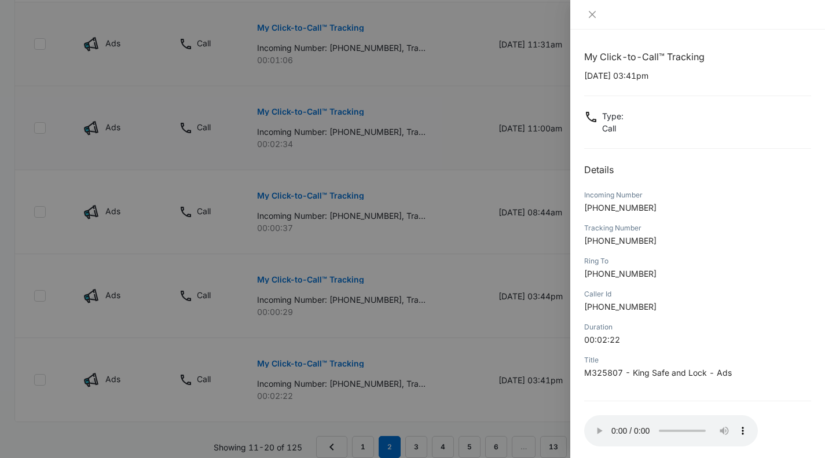
click at [525, 393] on div at bounding box center [412, 229] width 825 height 458
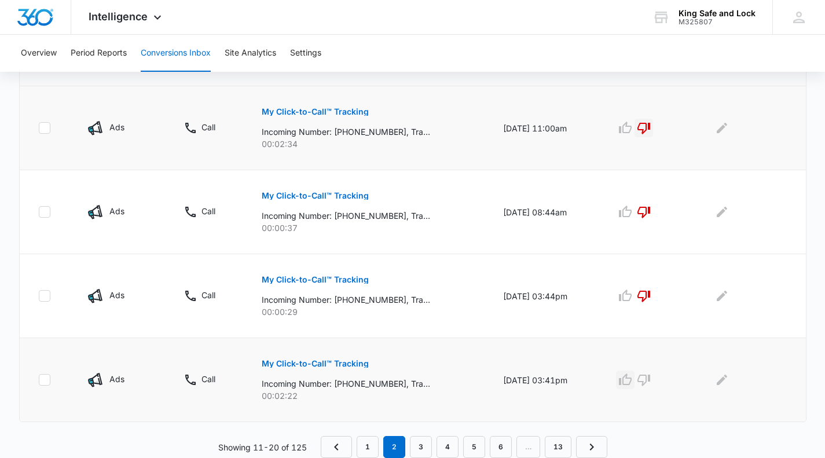
click at [631, 378] on icon "button" at bounding box center [626, 380] width 14 height 14
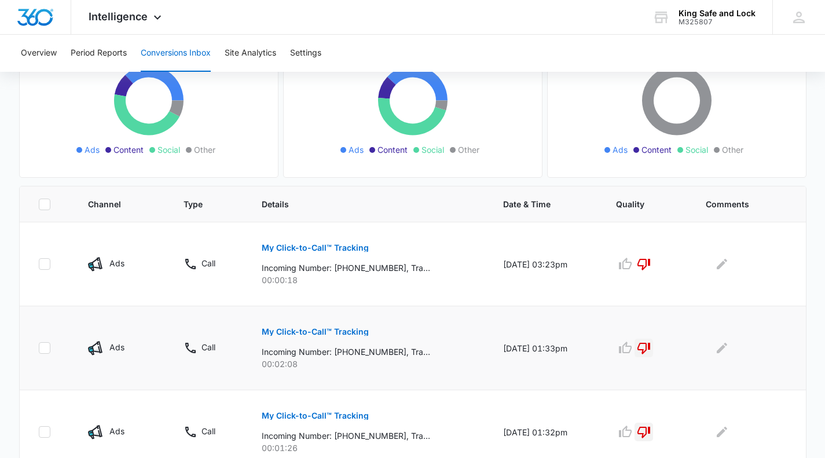
scroll to position [142, 0]
